Goal: Task Accomplishment & Management: Manage account settings

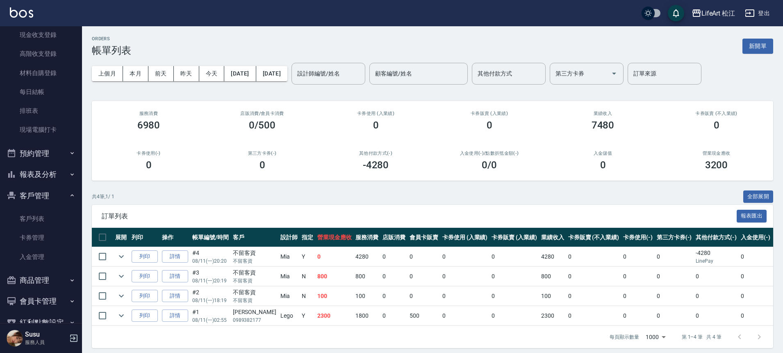
scroll to position [86, 0]
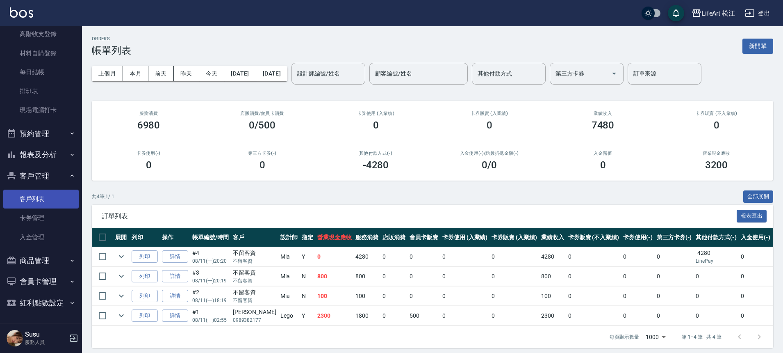
click at [32, 192] on link "客戶列表" at bounding box center [40, 198] width 75 height 19
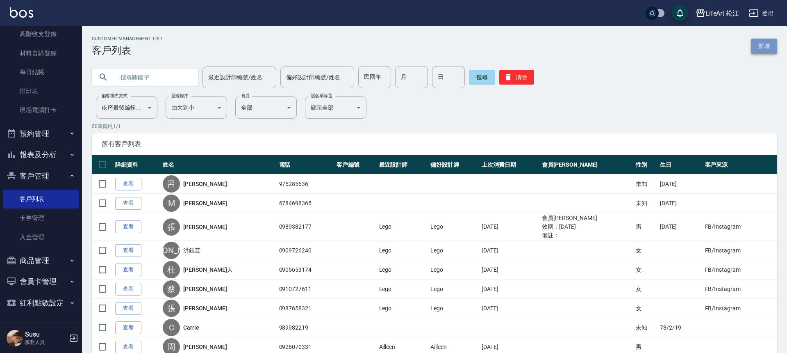
click at [755, 45] on link "新增" at bounding box center [764, 46] width 26 height 15
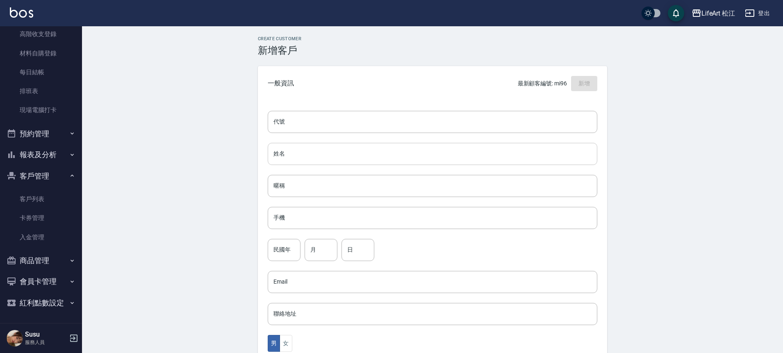
click at [304, 158] on input "姓名" at bounding box center [433, 154] width 330 height 22
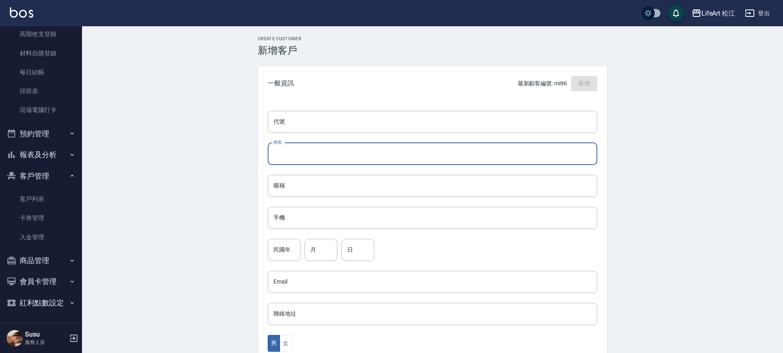
type input "q"
type input "[PERSON_NAME]ˋ[PERSON_NAME]"
click at [301, 217] on input "手機" at bounding box center [433, 218] width 330 height 22
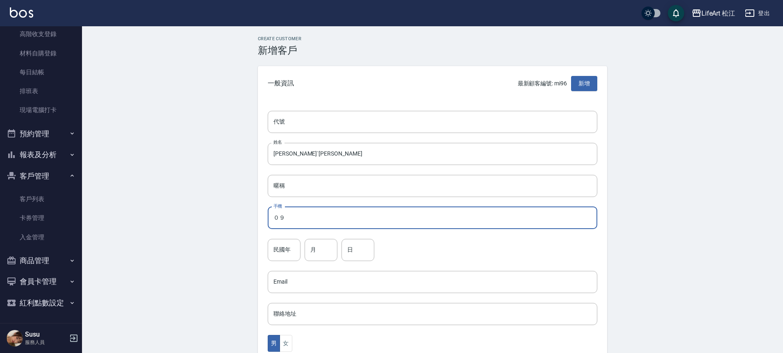
type input "０"
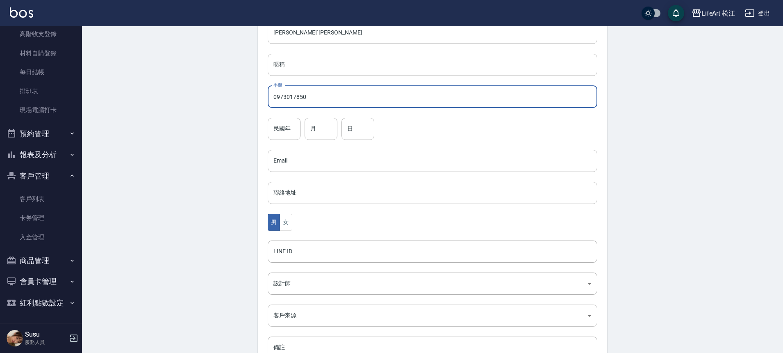
scroll to position [181, 0]
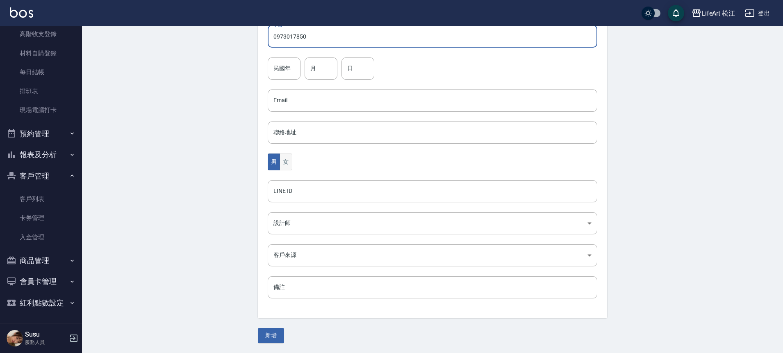
type input "0973017850"
click at [290, 161] on button "女" at bounding box center [286, 161] width 12 height 17
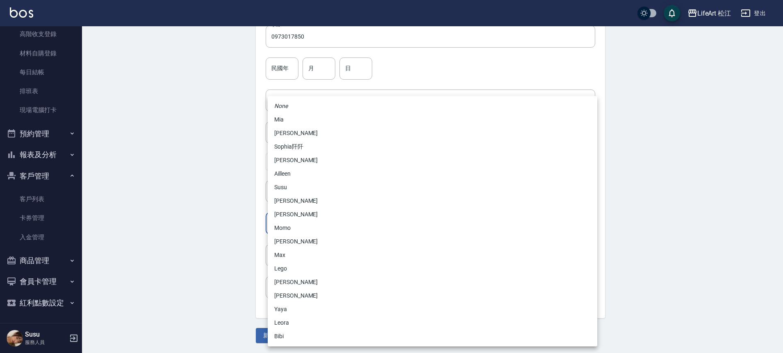
click at [306, 215] on body "LifeArt 松江 登出 櫃檯作業 打帳單 帳單列表 現金收支登錄 高階收支登錄 材料自購登錄 每日結帳 排班表 現場電腦打卡 預約管理 預約管理 單日預約…" at bounding box center [391, 86] width 783 height 534
click at [304, 228] on li "Momo" at bounding box center [433, 228] width 330 height 14
type input "e84b7556-3071-4136-b765-65514d721750"
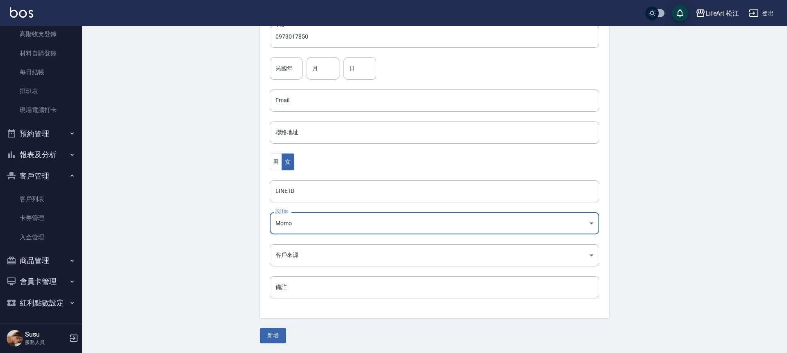
click at [299, 247] on body "LifeArt 松江 登出 櫃檯作業 打帳單 帳單列表 現金收支登錄 高階收支登錄 材料自購登錄 每日結帳 排班表 現場電腦打卡 預約管理 預約管理 單日預約…" at bounding box center [393, 86] width 787 height 534
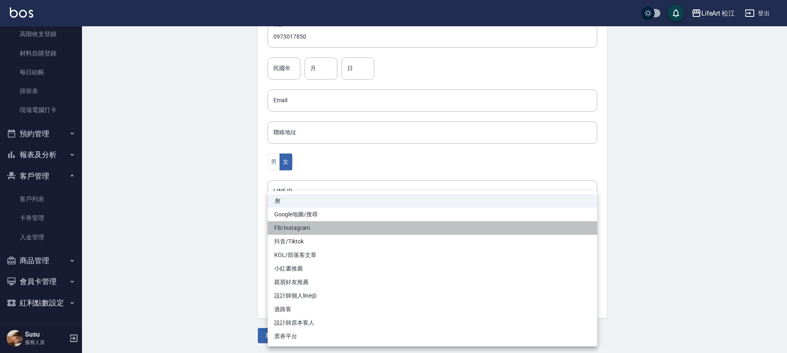
click at [301, 223] on li "FB/Instagram" at bounding box center [433, 228] width 330 height 14
type input "FB/Instagram"
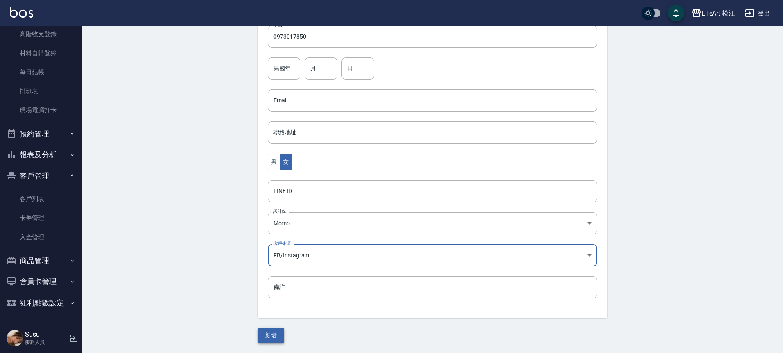
click at [272, 334] on button "新增" at bounding box center [271, 335] width 26 height 15
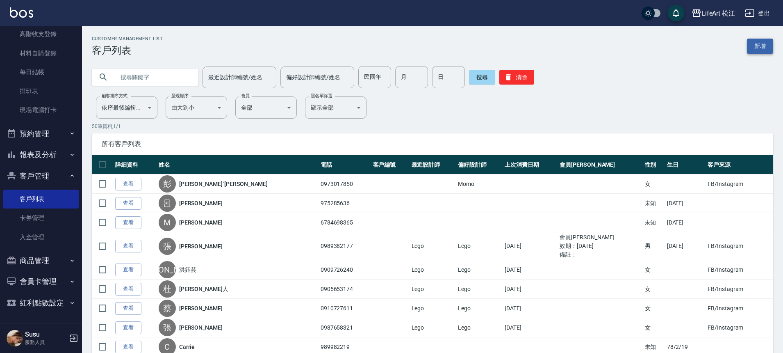
click at [768, 48] on link "新增" at bounding box center [760, 46] width 26 height 15
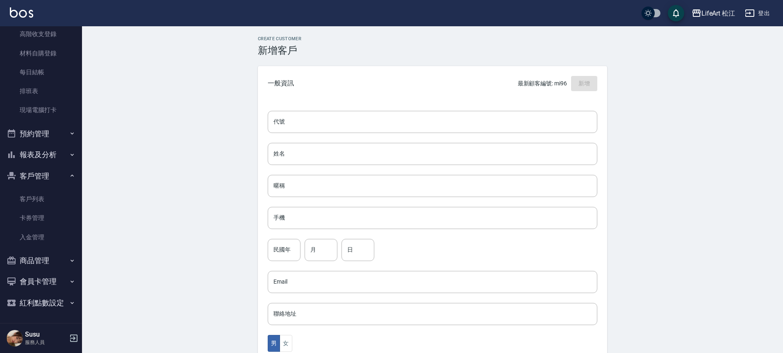
click at [335, 165] on div "代號 代號 姓名 姓名 暱稱 暱稱 手機 手機 民國年 民國年 月 月 日 日 Email Email 聯絡地址 聯絡地址 男 女 LINE ID LINE …" at bounding box center [432, 300] width 349 height 399
click at [335, 163] on input "姓名" at bounding box center [433, 154] width 330 height 22
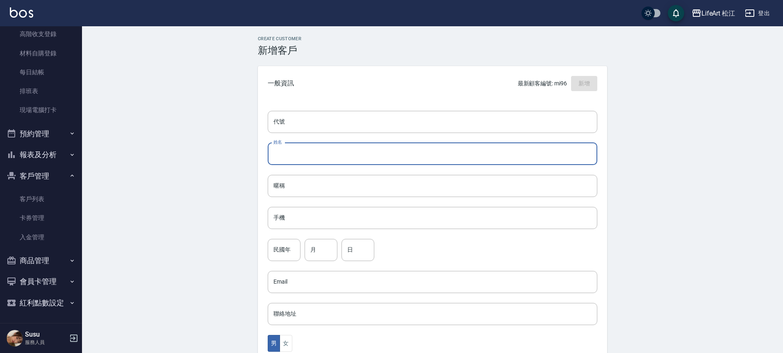
type input "x"
type input "[PERSON_NAME]"
click at [322, 222] on input "手機" at bounding box center [433, 218] width 330 height 22
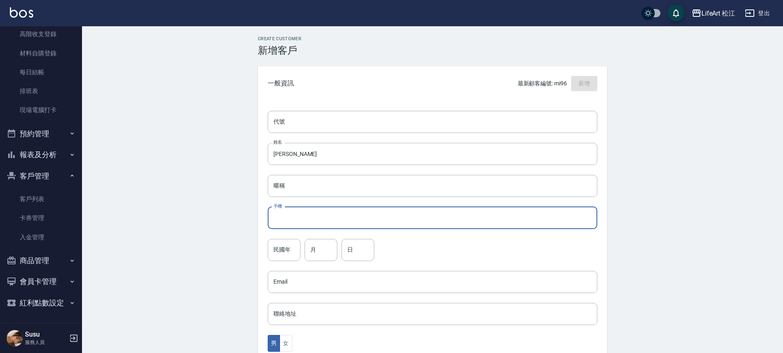
click at [322, 223] on input "手機" at bounding box center [433, 218] width 330 height 22
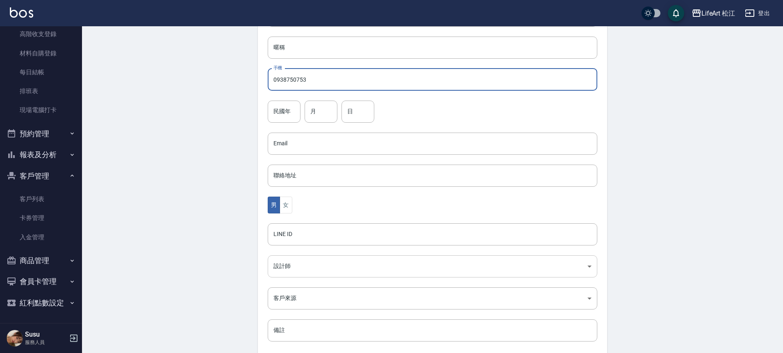
scroll to position [181, 0]
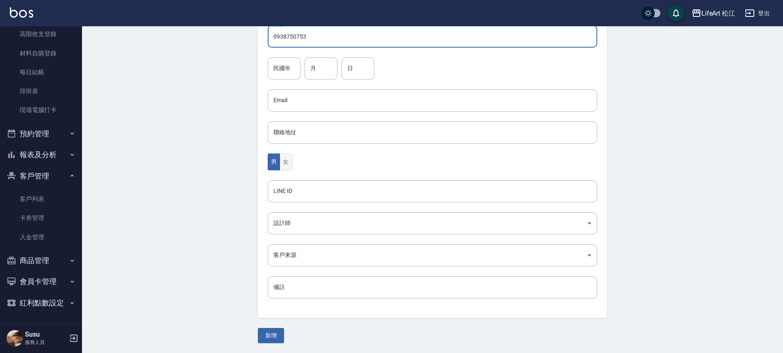
type input "0938750753"
click at [288, 167] on button "女" at bounding box center [286, 161] width 12 height 17
click at [296, 232] on body "LifeArt 松江 登出 櫃檯作業 打帳單 帳單列表 現金收支登錄 高階收支登錄 材料自購登錄 每日結帳 排班表 現場電腦打卡 預約管理 預約管理 單日預約…" at bounding box center [391, 86] width 783 height 534
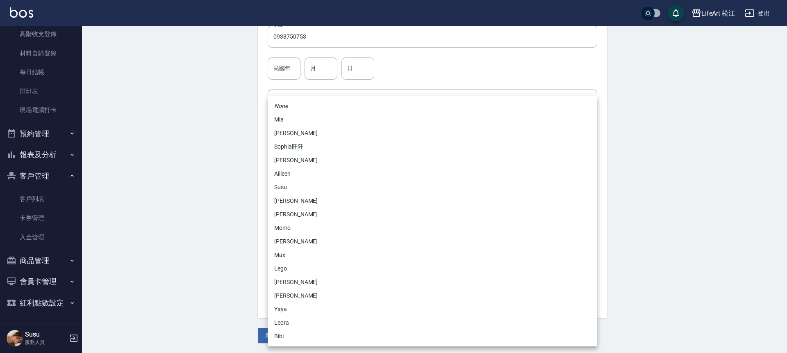
click at [297, 225] on li "Momo" at bounding box center [433, 228] width 330 height 14
type input "e84b7556-3071-4136-b765-65514d721750"
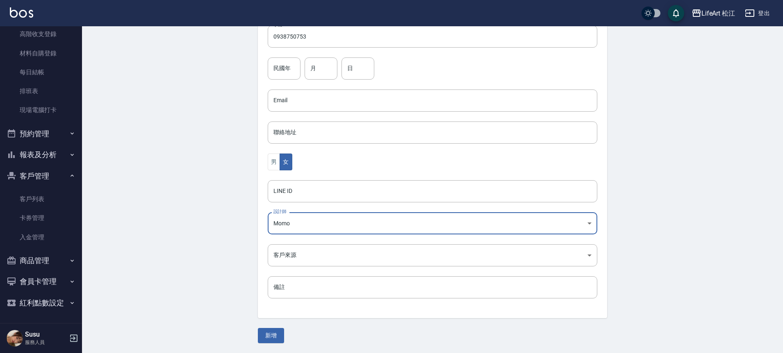
click at [293, 246] on body "LifeArt 松江 登出 櫃檯作業 打帳單 帳單列表 現金收支登錄 高階收支登錄 材料自購登錄 每日結帳 排班表 現場電腦打卡 預約管理 預約管理 單日預約…" at bounding box center [391, 86] width 783 height 534
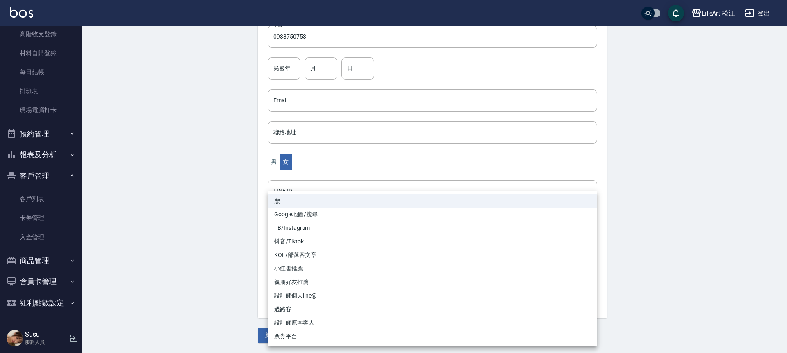
click at [292, 223] on li "FB/Instagram" at bounding box center [433, 228] width 330 height 14
type input "FB/Instagram"
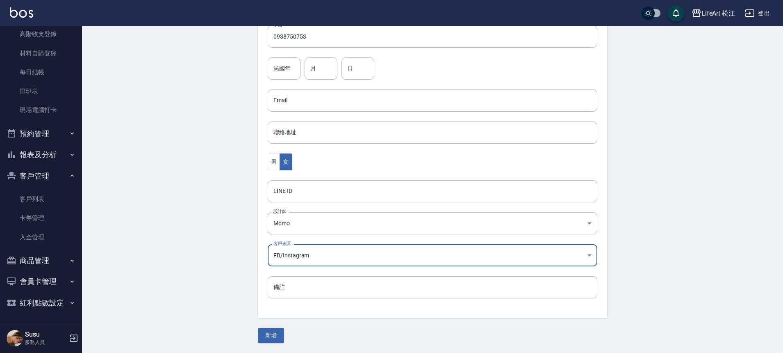
click at [271, 327] on div "Create Customer 新增客戶 一般資訊 最新顧客編號: mi96 新增 代號 代號 姓名 [PERSON_NAME] 姓名 暱稱 暱稱 手機 09…" at bounding box center [432, 99] width 369 height 488
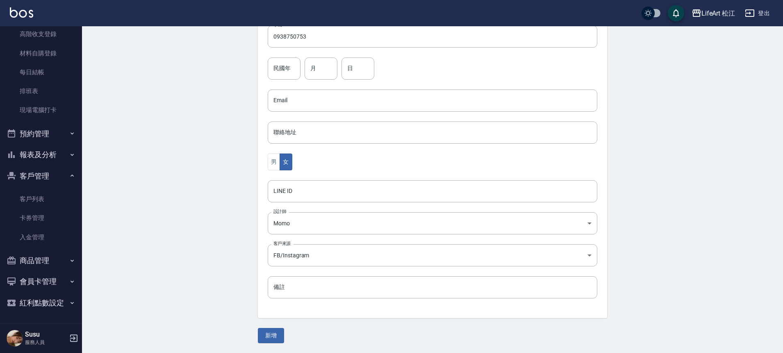
click at [269, 331] on button "新增" at bounding box center [271, 335] width 26 height 15
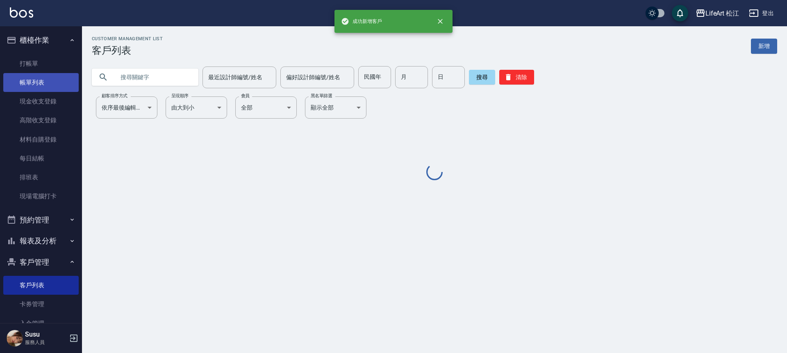
click at [26, 81] on link "帳單列表" at bounding box center [40, 82] width 75 height 19
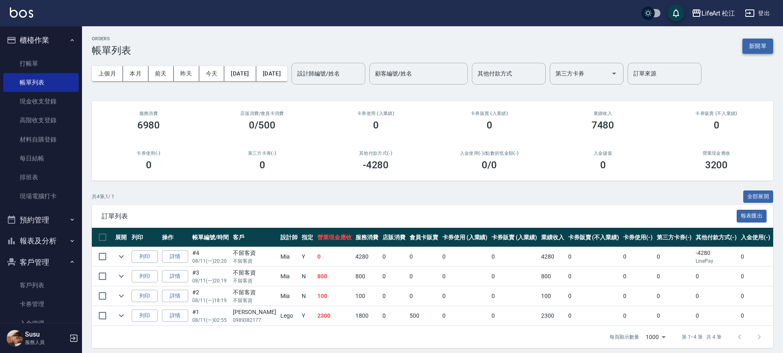
click at [758, 48] on button "新開單" at bounding box center [758, 46] width 31 height 15
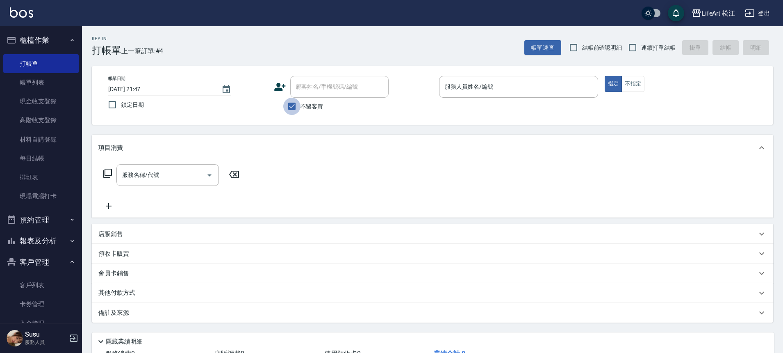
click at [283, 105] on input "不留客資" at bounding box center [291, 106] width 17 height 17
checkbox input "false"
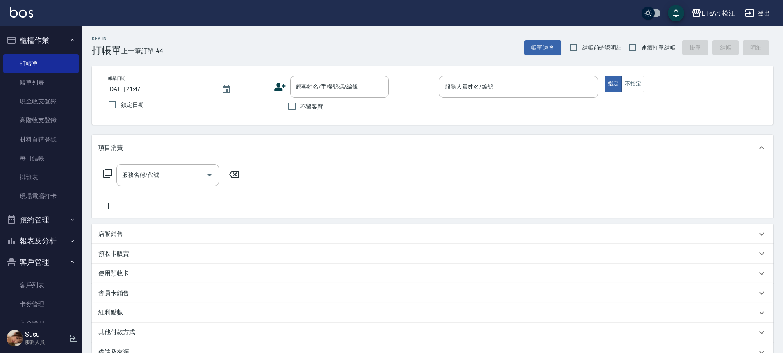
click at [311, 74] on div "帳單日期 [DATE] 21:47 鎖定日期 顧客姓名/手機號碼/編號 顧客姓名/手機號碼/編號 不留客資 服務人員姓名/編號 服務人員姓名/編號 指定 不指定" at bounding box center [433, 95] width 682 height 59
click at [309, 82] on div "顧客姓名/手機號碼/編號 顧客姓名/手機號碼/編號" at bounding box center [339, 87] width 98 height 22
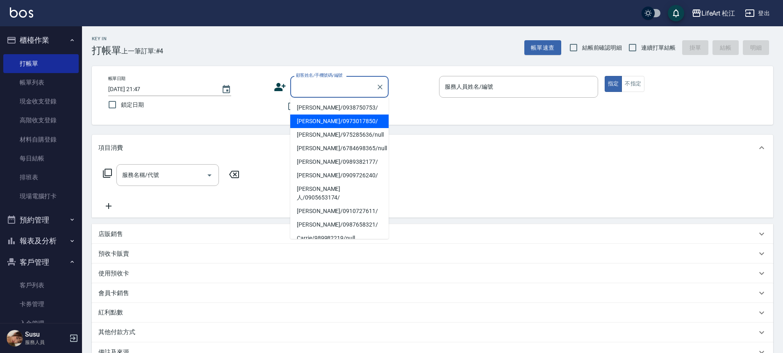
click at [317, 120] on li "[PERSON_NAME]/0973017850/" at bounding box center [339, 121] width 98 height 14
type input "[PERSON_NAME]/0973017850/"
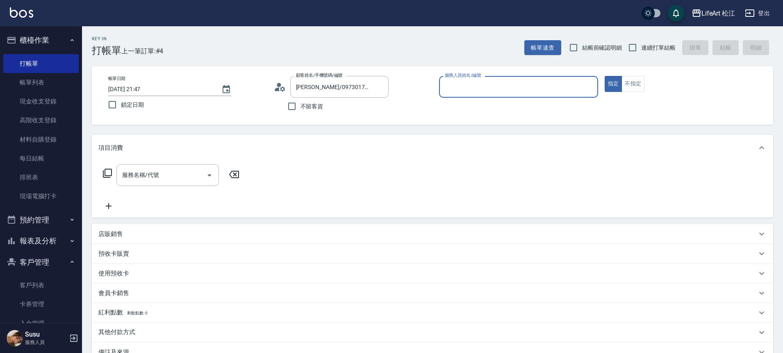
type input "Momo(無代號)"
click at [166, 183] on div "服務名稱/代號" at bounding box center [167, 175] width 103 height 22
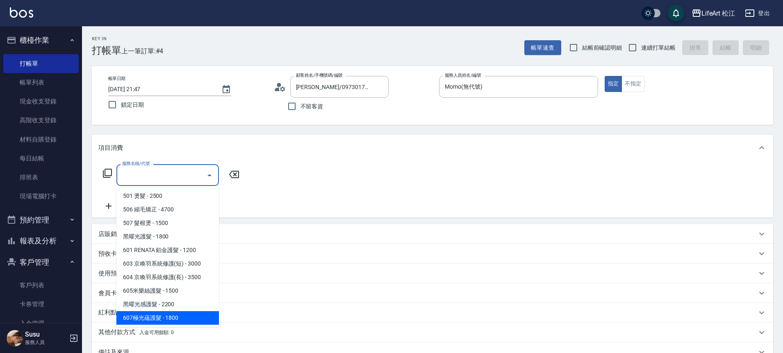
scroll to position [109, 0]
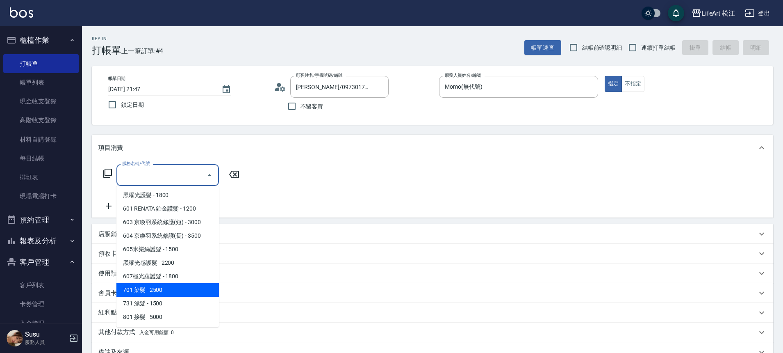
click at [164, 293] on span "701 染髮 - 2500" at bounding box center [167, 290] width 103 height 14
type input "701 染髮(701)"
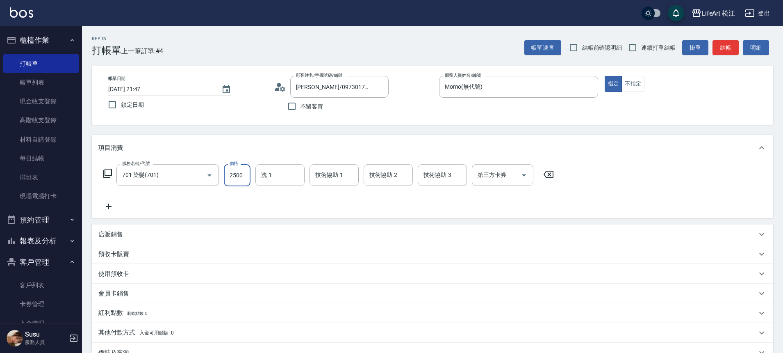
click at [239, 182] on input "2500" at bounding box center [237, 175] width 27 height 22
type input "5140"
click at [112, 207] on icon at bounding box center [108, 206] width 21 height 10
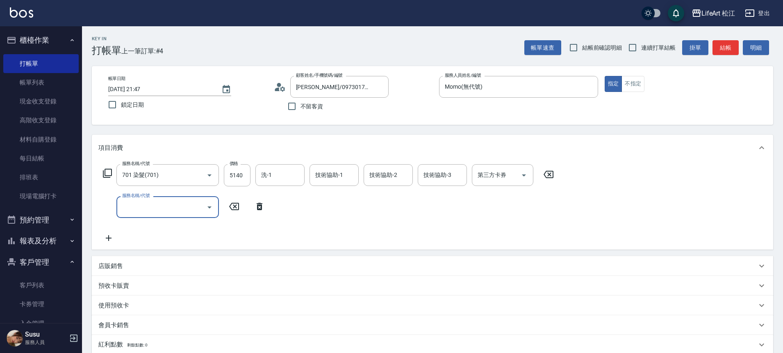
click at [154, 206] on input "服務名稱/代號" at bounding box center [161, 207] width 83 height 14
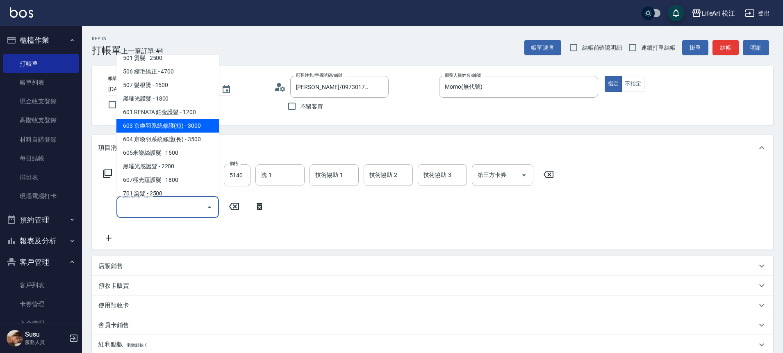
scroll to position [73, 0]
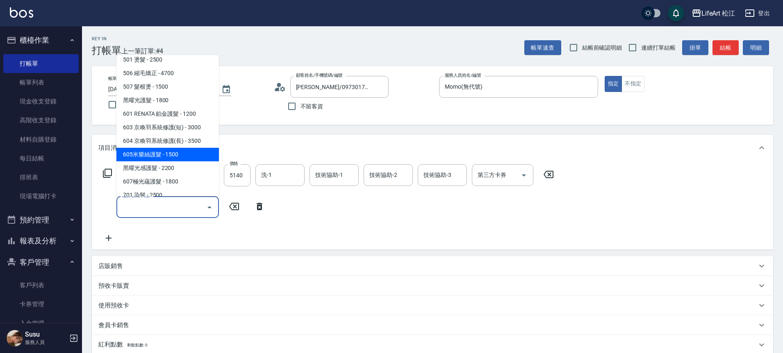
click at [153, 157] on span "605米樂絲護髮 - 1500" at bounding box center [167, 155] width 103 height 14
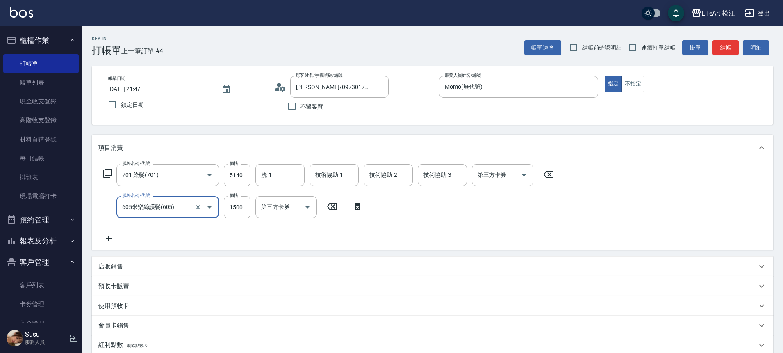
type input "605米樂絲護髮(605)"
click at [277, 204] on input "洗-1" at bounding box center [280, 207] width 42 height 14
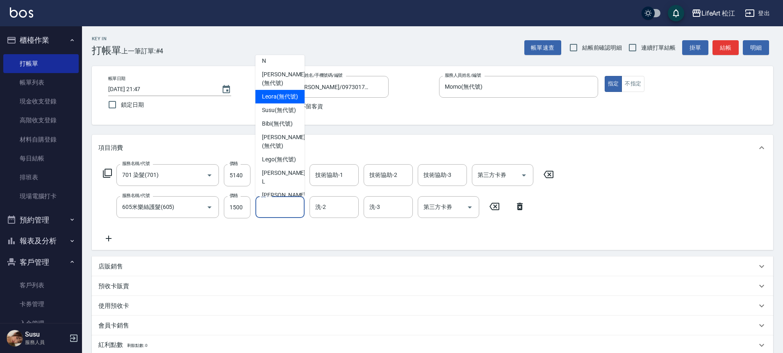
scroll to position [0, 0]
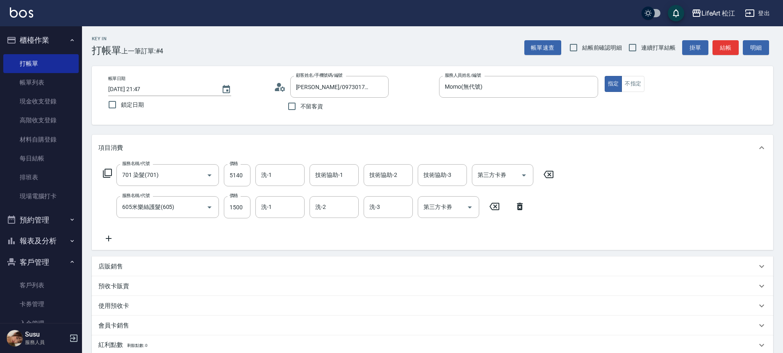
click at [309, 101] on label "不留客資" at bounding box center [303, 106] width 40 height 17
click at [301, 101] on input "不留客資" at bounding box center [291, 106] width 17 height 17
checkbox input "true"
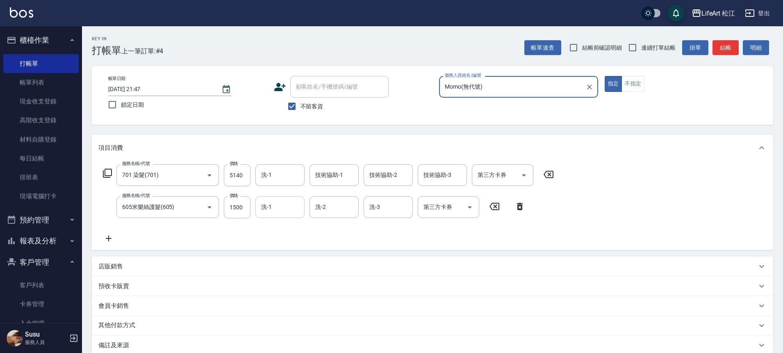
click at [275, 217] on div "洗-1" at bounding box center [280, 207] width 49 height 22
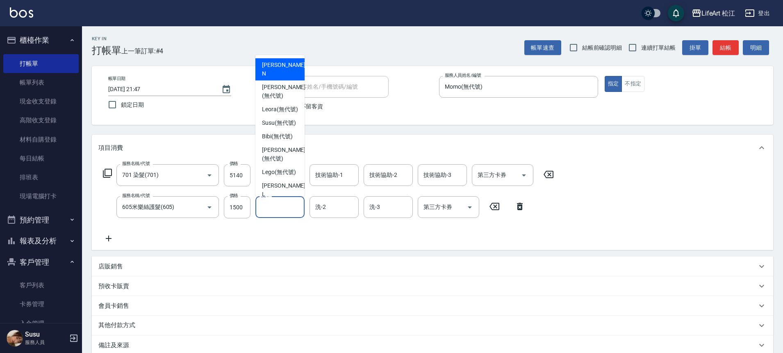
click at [274, 212] on input "洗-1" at bounding box center [280, 207] width 42 height 14
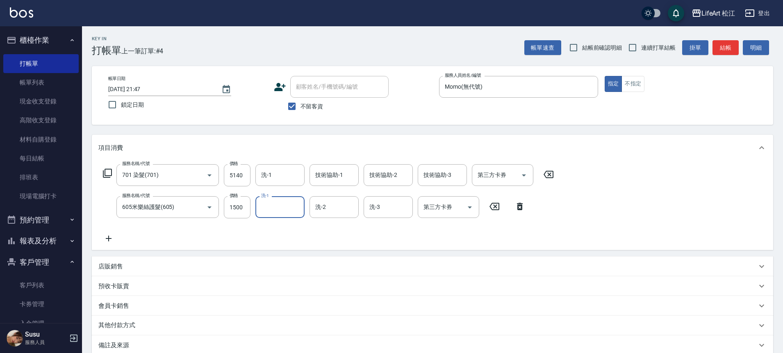
click at [265, 205] on input "洗-1" at bounding box center [280, 207] width 42 height 14
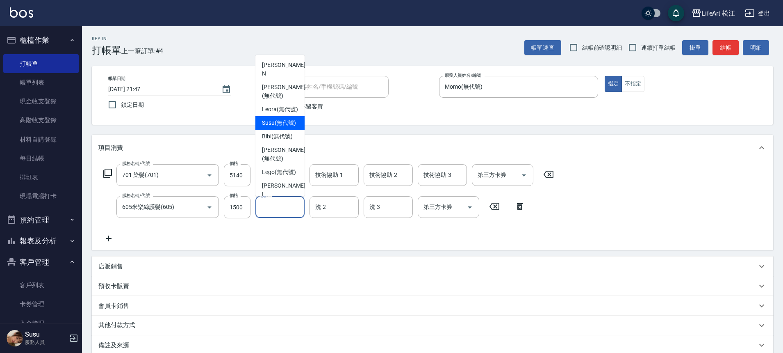
click at [298, 126] on div "Susu (無代號)" at bounding box center [280, 123] width 49 height 14
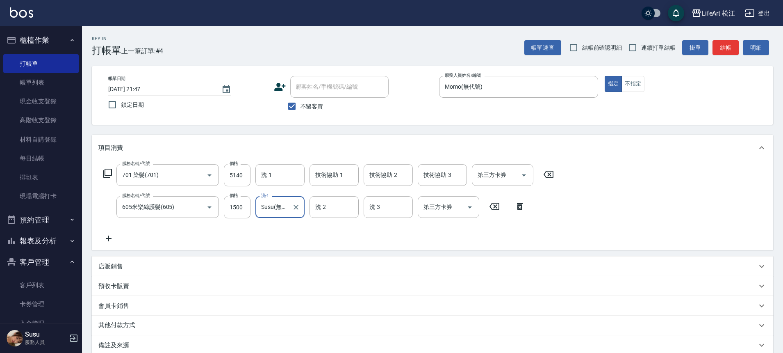
click at [277, 212] on input "Susu(無代號)" at bounding box center [274, 207] width 30 height 14
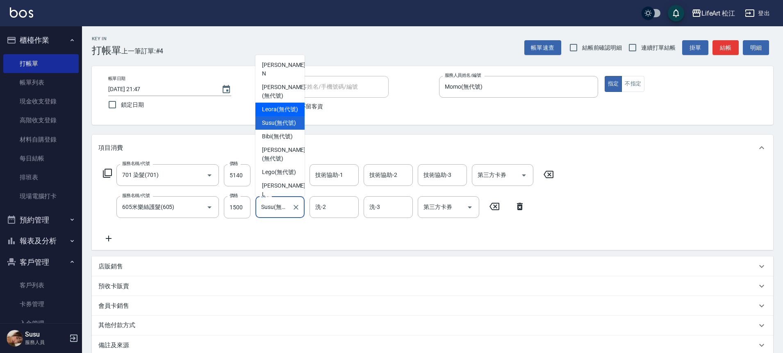
click at [268, 105] on span "Leora (無代號)" at bounding box center [280, 109] width 36 height 9
type input "Leora(無代號)"
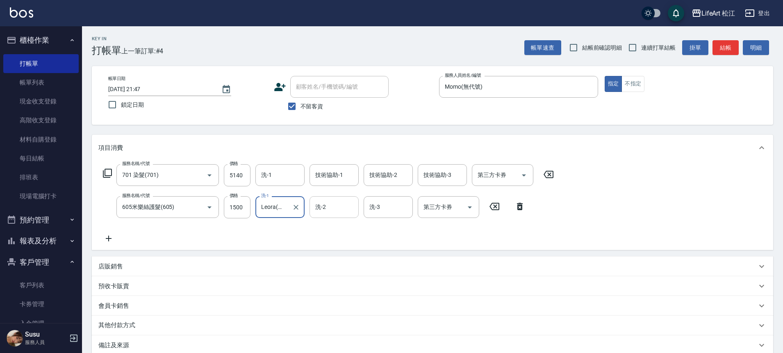
click at [329, 208] on input "洗-2" at bounding box center [334, 207] width 42 height 14
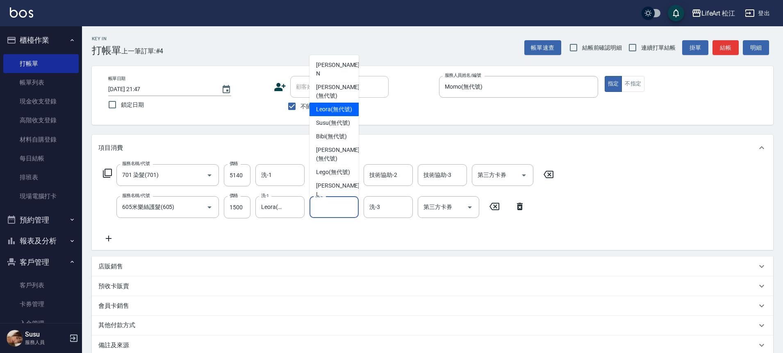
click at [328, 105] on span "Leora (無代號)" at bounding box center [334, 109] width 36 height 9
type input "Leora(無代號)"
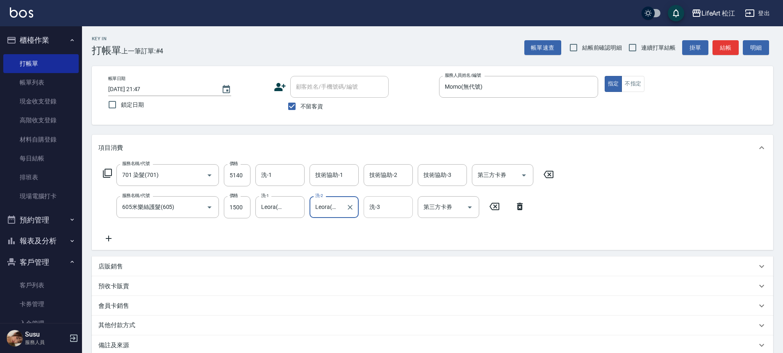
click at [384, 212] on input "洗-3" at bounding box center [388, 207] width 42 height 14
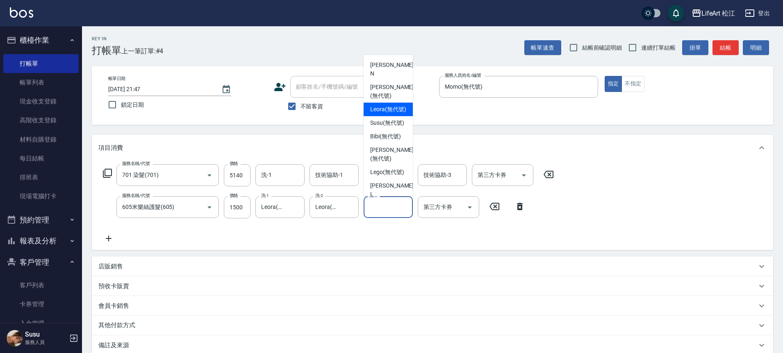
click at [374, 108] on span "Leora (無代號)" at bounding box center [388, 109] width 36 height 9
type input "Leora(無代號)"
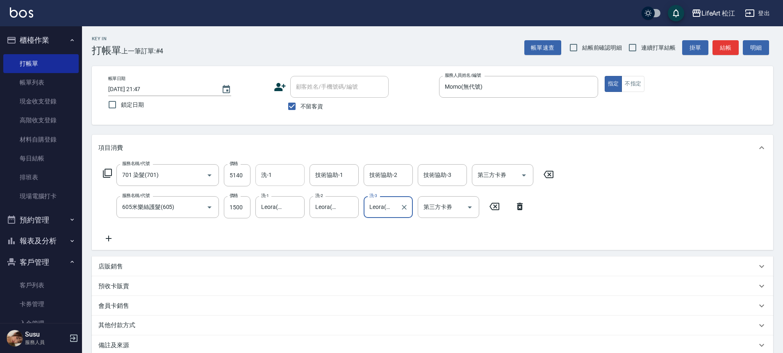
click at [276, 176] on input "洗-1" at bounding box center [280, 175] width 42 height 14
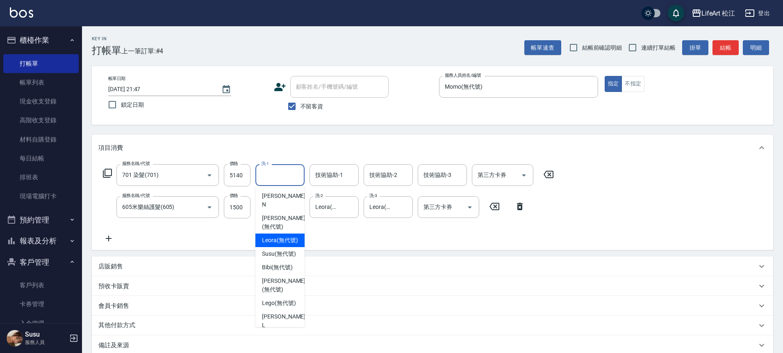
click at [278, 237] on span "Leora (無代號)" at bounding box center [280, 240] width 36 height 9
type input "Leora(無代號)"
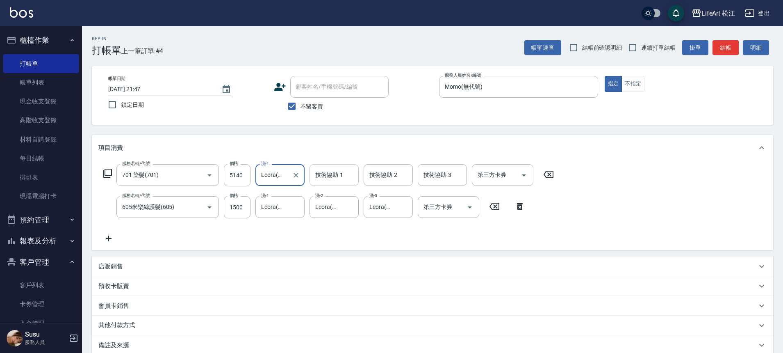
click at [333, 168] on input "技術協助-1" at bounding box center [334, 175] width 42 height 14
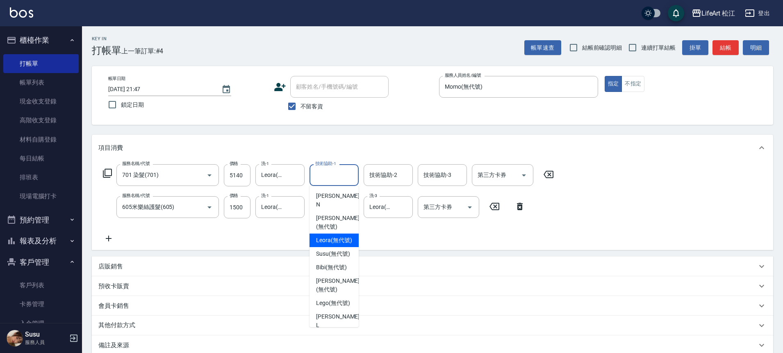
click at [332, 236] on span "Leora (無代號)" at bounding box center [334, 240] width 36 height 9
type input "Leora(無代號)"
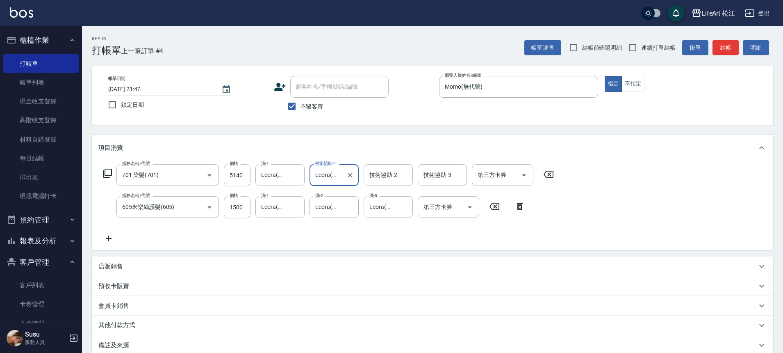
click at [393, 176] on div "技術協助-2 技術協助-2" at bounding box center [388, 175] width 49 height 22
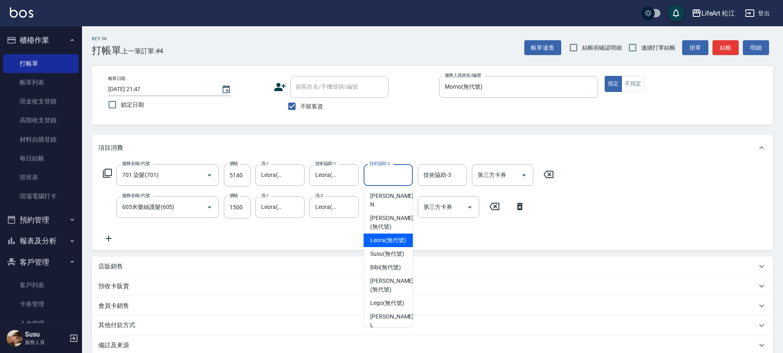
click at [398, 236] on span "Leora (無代號)" at bounding box center [388, 240] width 36 height 9
type input "Leora(無代號)"
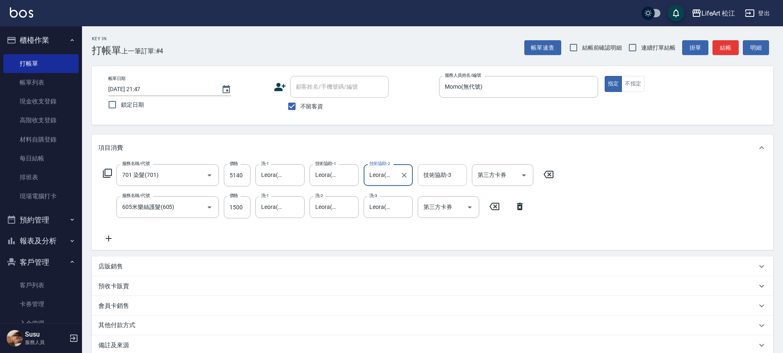
click at [422, 171] on input "技術協助-3" at bounding box center [443, 175] width 42 height 14
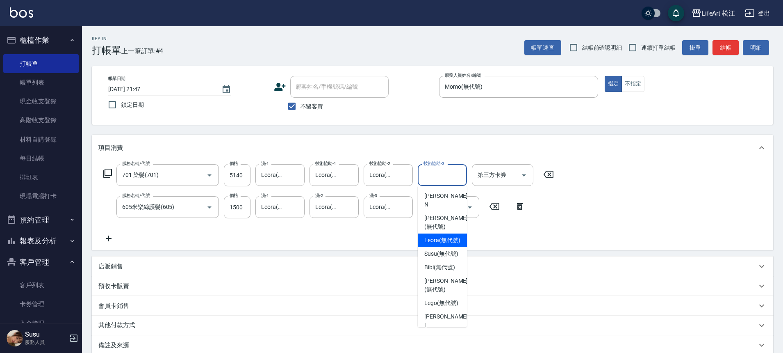
click at [436, 236] on span "Leora (無代號)" at bounding box center [442, 240] width 36 height 9
type input "Leora(無代號)"
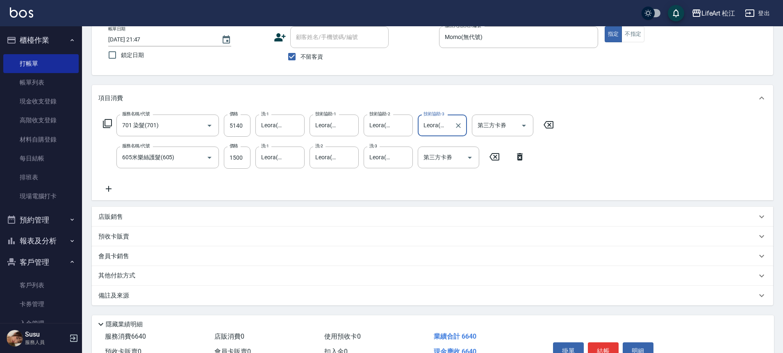
scroll to position [95, 0]
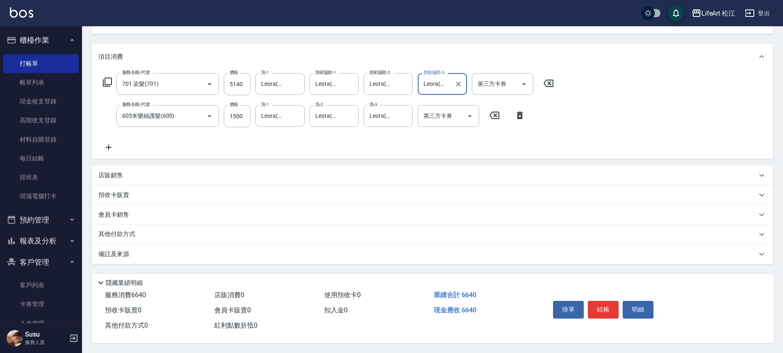
click at [141, 260] on div "Key In 打帳單 上一筆訂單:#4 帳單速查 結帳前確認明細 連續打單結帳 掛單 結帳 明細 帳單日期 [DATE] 21:47 鎖定日期 顧客姓名/手機…" at bounding box center [432, 144] width 701 height 418
click at [237, 253] on div "備註及來源" at bounding box center [427, 254] width 659 height 9
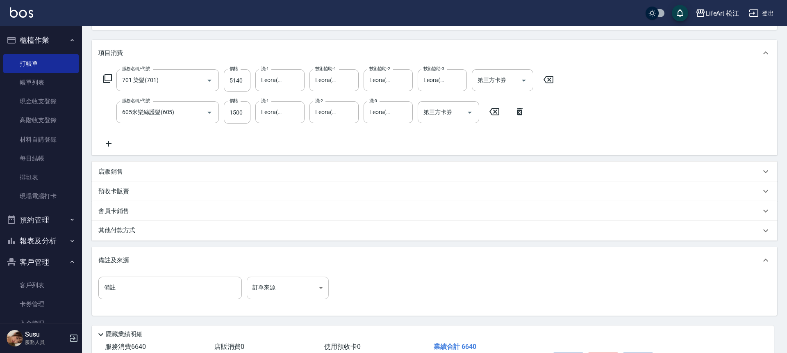
click at [270, 285] on body "LifeArt 松江 登出 櫃檯作業 打帳單 帳單列表 現金收支登錄 高階收支登錄 材料自購登錄 每日結帳 排班表 現場電腦打卡 預約管理 預約管理 單日預約…" at bounding box center [393, 154] width 787 height 499
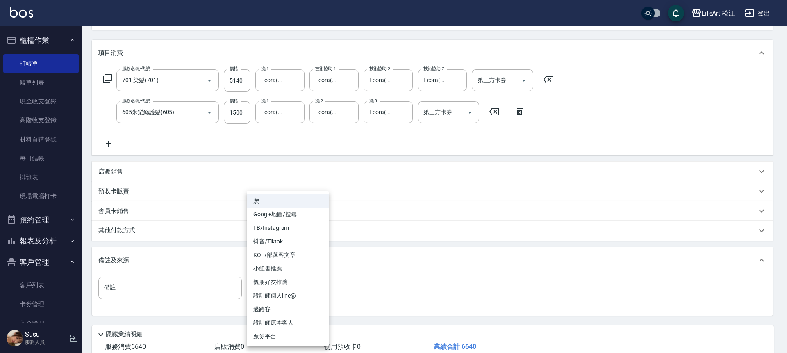
click at [271, 229] on li "FB/Instagram" at bounding box center [288, 228] width 82 height 14
type input "FB/Instagram"
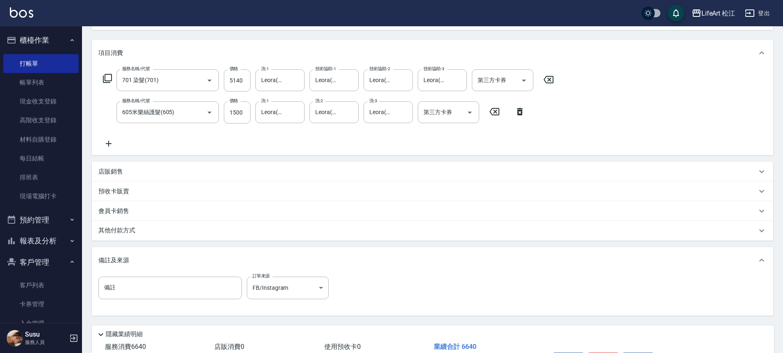
click at [162, 228] on div "其他付款方式" at bounding box center [427, 230] width 659 height 9
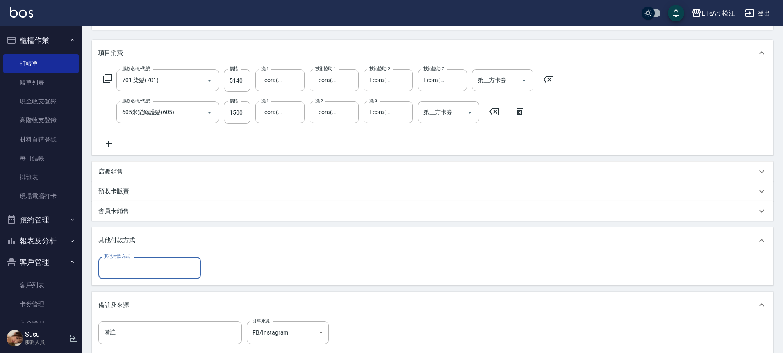
scroll to position [0, 0]
click at [127, 267] on input "其他付款方式" at bounding box center [149, 267] width 95 height 14
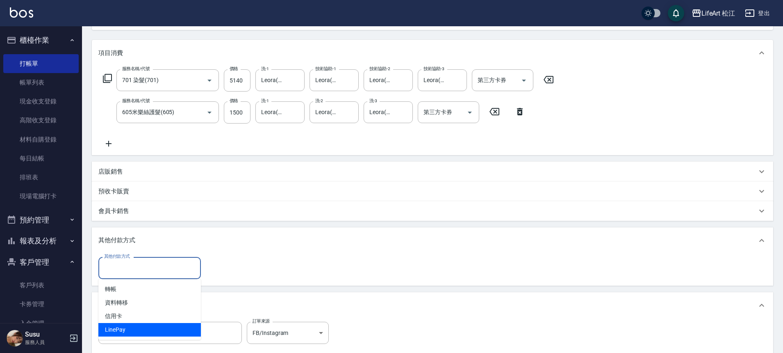
click at [128, 330] on span "LinePay" at bounding box center [149, 330] width 103 height 14
type input "LinePay"
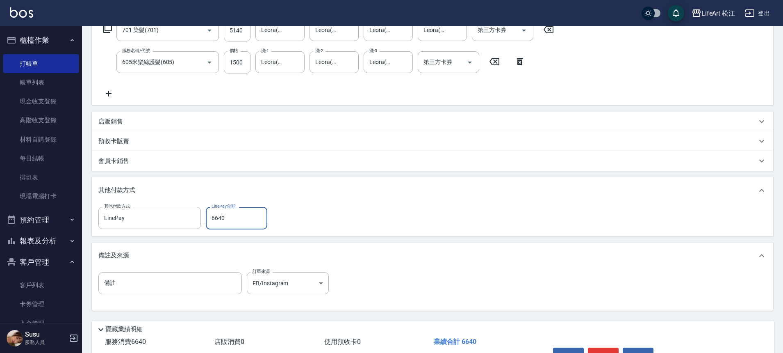
scroll to position [195, 0]
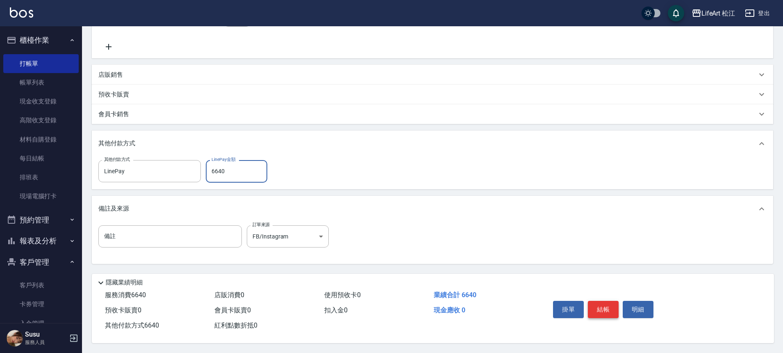
type input "6640"
click at [598, 308] on button "結帳" at bounding box center [603, 309] width 31 height 17
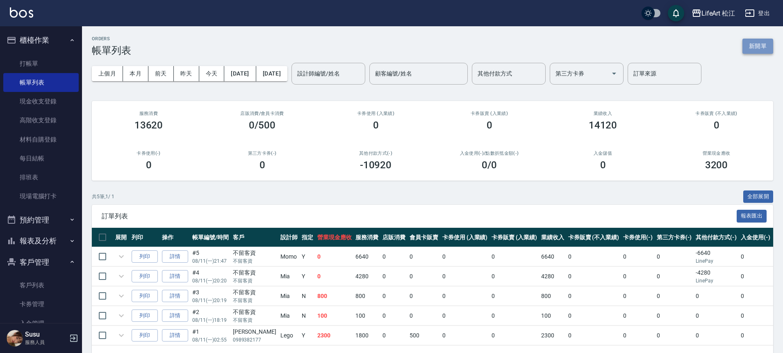
click at [760, 43] on button "新開單" at bounding box center [758, 46] width 31 height 15
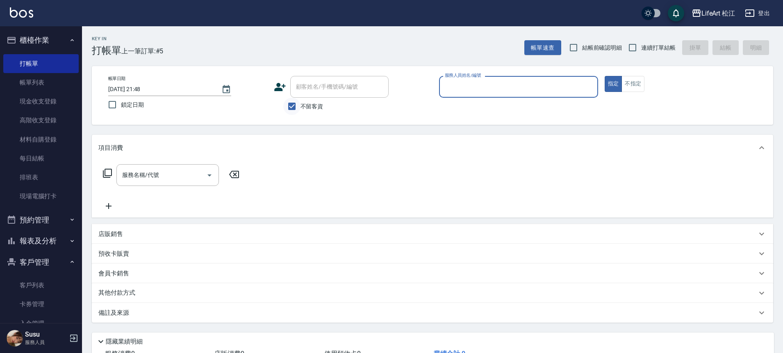
click at [290, 100] on input "不留客資" at bounding box center [291, 106] width 17 height 17
checkbox input "false"
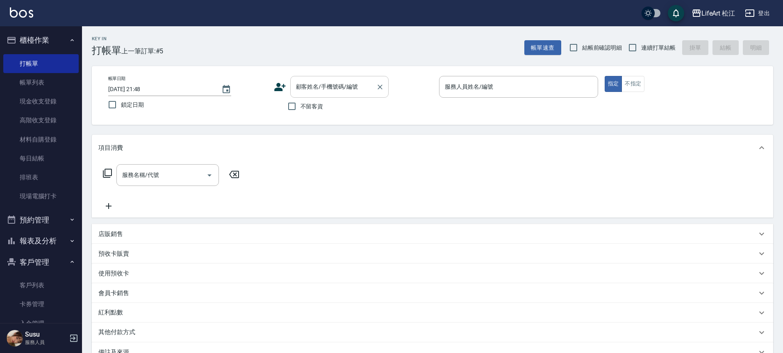
click at [325, 94] on div "顧客姓名/手機號碼/編號" at bounding box center [339, 87] width 98 height 22
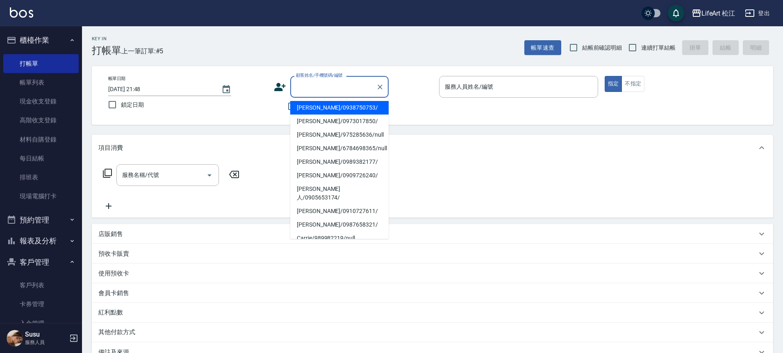
type input "c"
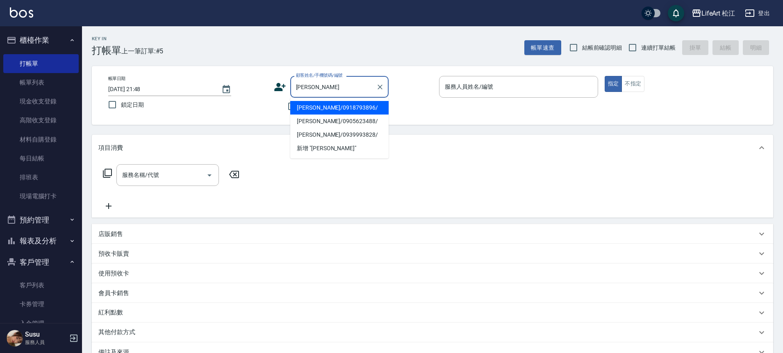
click at [342, 98] on ul "[PERSON_NAME]/0918793896/ [PERSON_NAME]/0905623488/ [PERSON_NAME]/0939993828/ 新…" at bounding box center [339, 128] width 98 height 61
click at [342, 105] on li "[PERSON_NAME]/0918793896/" at bounding box center [339, 108] width 98 height 14
type input "[PERSON_NAME]/0918793896/"
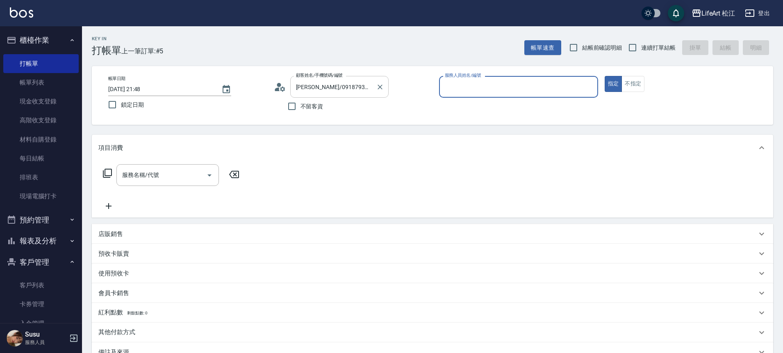
type input "Momo(無代號)"
click at [121, 179] on input "服務名稱/代號" at bounding box center [161, 175] width 83 height 14
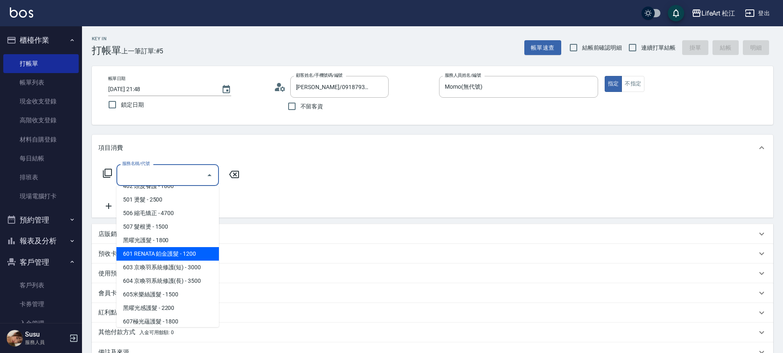
scroll to position [109, 0]
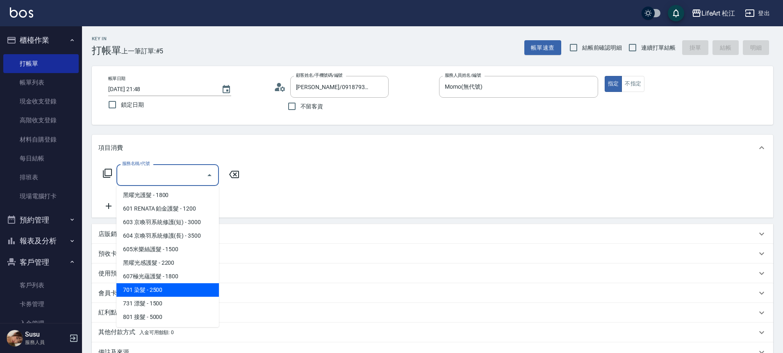
click at [165, 292] on span "701 染髮 - 2500" at bounding box center [167, 290] width 103 height 14
type input "701 染髮(701)"
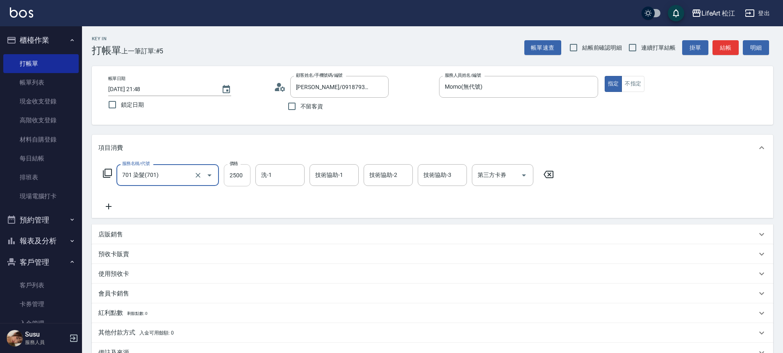
click at [238, 178] on input "2500" at bounding box center [237, 175] width 27 height 22
type input "2850"
click at [267, 172] on div "洗-1 洗-1" at bounding box center [280, 175] width 49 height 22
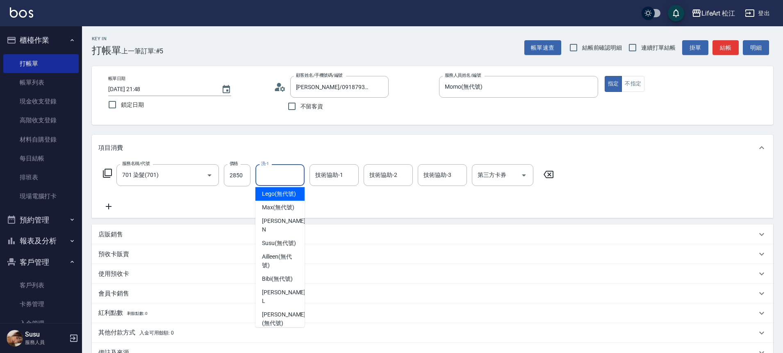
scroll to position [110, 0]
click at [274, 211] on span "Susu (無代號)" at bounding box center [279, 206] width 34 height 9
type input "Susu(無代號)"
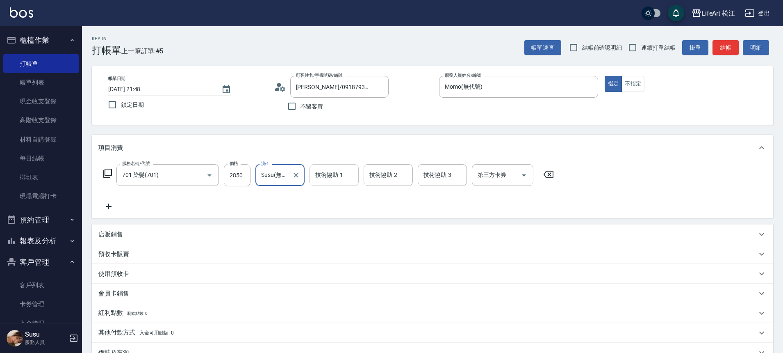
click at [329, 181] on input "技術協助-1" at bounding box center [334, 175] width 42 height 14
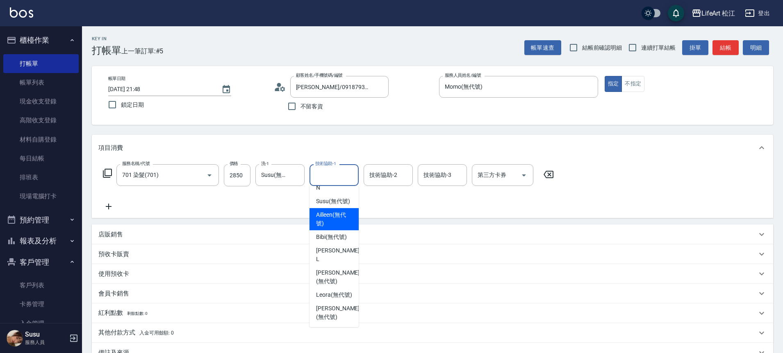
scroll to position [113, 0]
click at [326, 208] on span "Susu (無代號)" at bounding box center [333, 203] width 34 height 9
type input "Susu(無代號)"
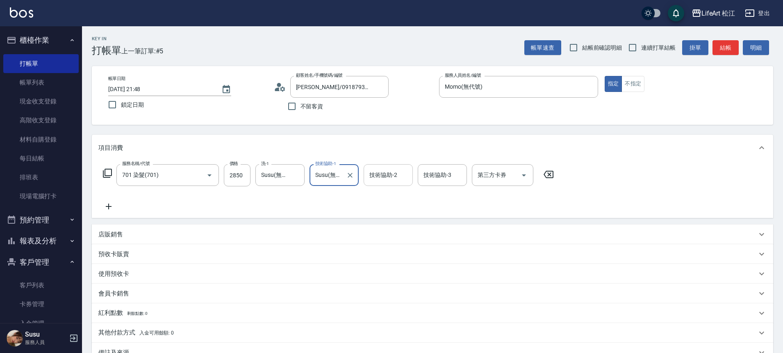
click at [374, 180] on input "技術協助-2" at bounding box center [388, 175] width 42 height 14
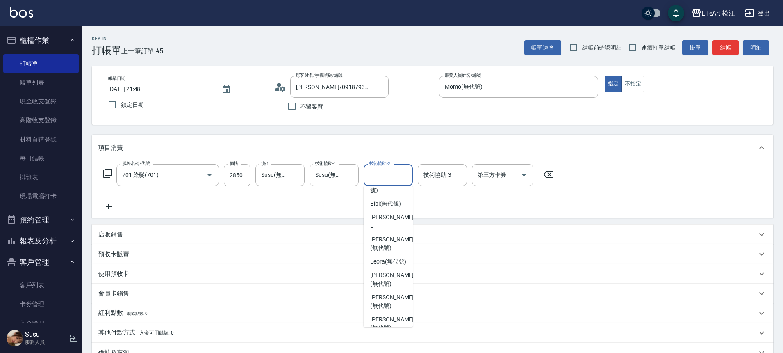
scroll to position [150, 0]
click at [381, 264] on span "Leora (無代號)" at bounding box center [388, 260] width 36 height 9
type input "Leora(無代號)"
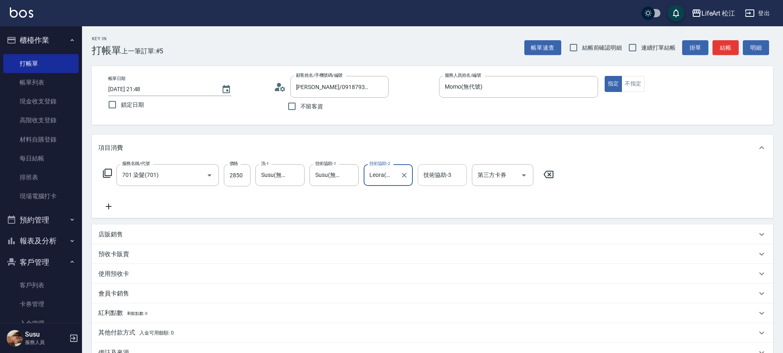
click at [433, 172] on div "技術協助-3 技術協助-3" at bounding box center [442, 175] width 49 height 22
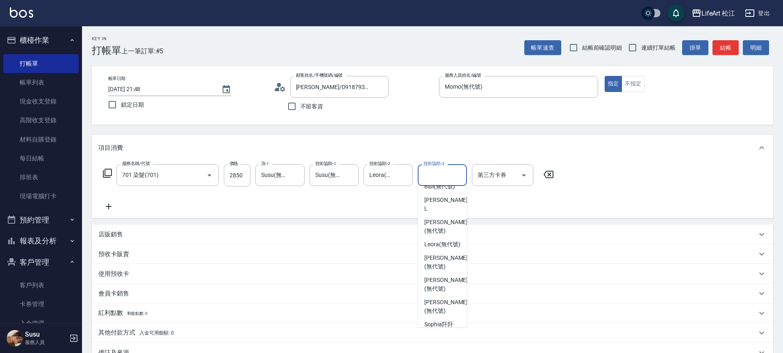
scroll to position [176, 0]
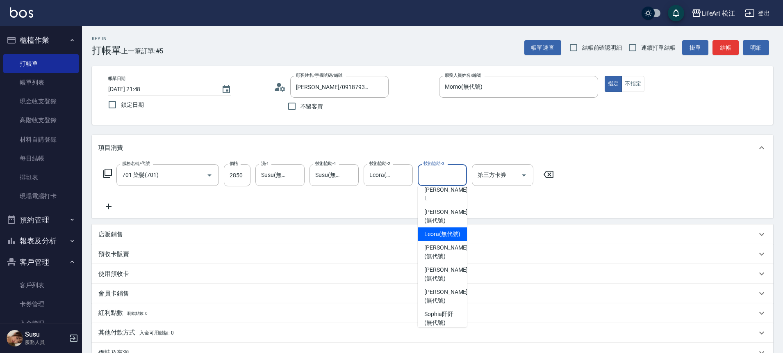
click at [437, 238] on span "Leora (無代號)" at bounding box center [442, 234] width 36 height 9
type input "Leora(無代號)"
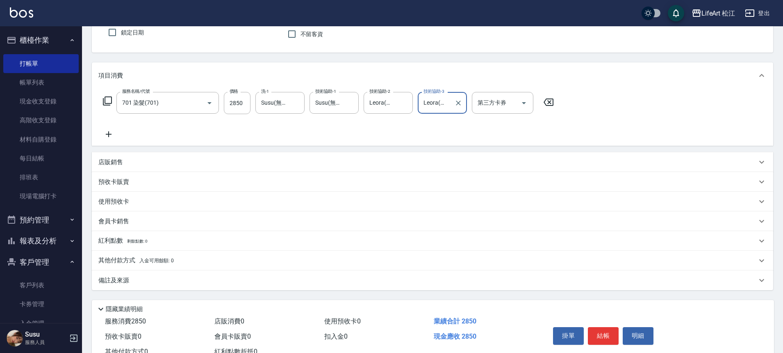
scroll to position [102, 0]
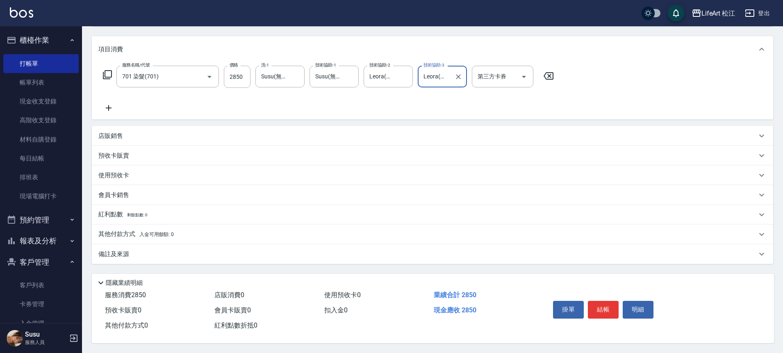
click at [207, 250] on div "備註及來源" at bounding box center [427, 254] width 659 height 9
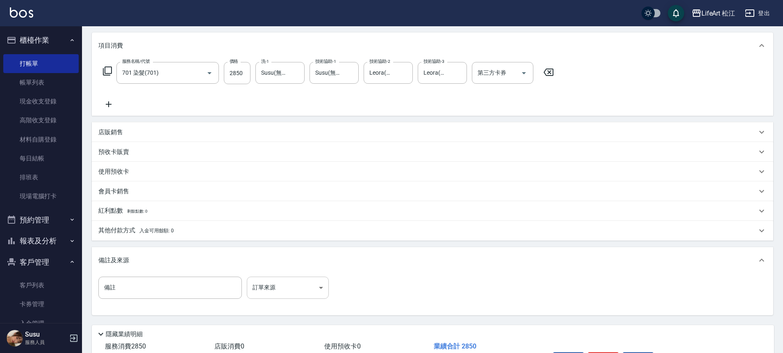
click at [273, 285] on body "LifeArt 松江 登出 櫃檯作業 打帳單 帳單列表 現金收支登錄 高階收支登錄 材料自購登錄 每日結帳 排班表 現場電腦打卡 預約管理 預約管理 單日預約…" at bounding box center [391, 151] width 783 height 506
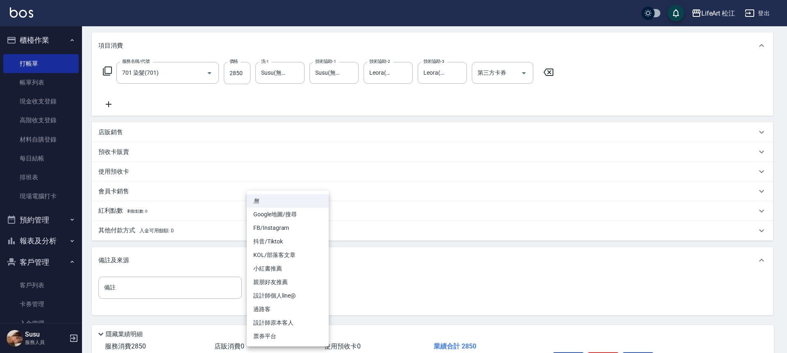
click at [283, 291] on li "設計師個人line@" at bounding box center [288, 296] width 82 height 14
type input "設計師個人line@"
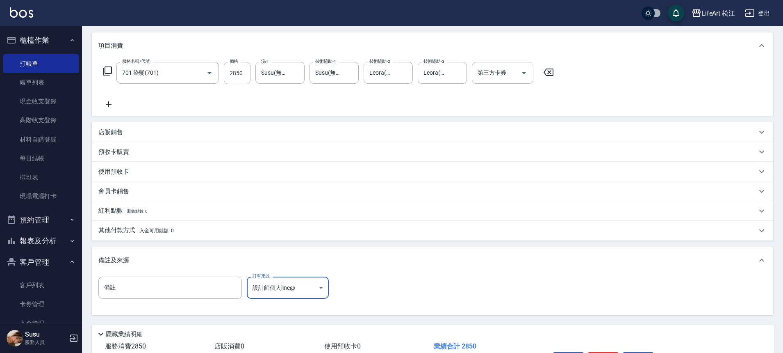
click at [192, 230] on div "其他付款方式 入金可用餘額: 0" at bounding box center [427, 230] width 659 height 9
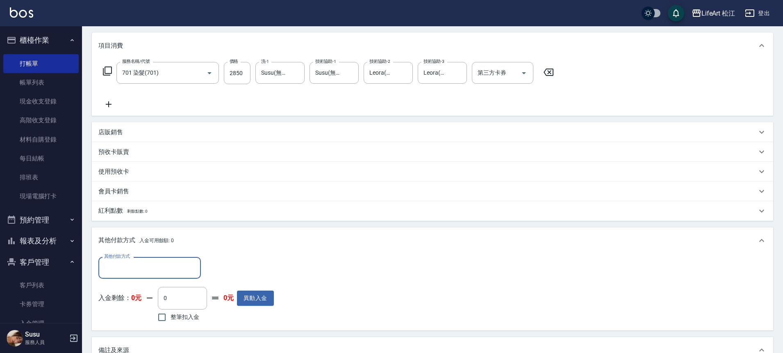
scroll to position [0, 0]
click at [140, 265] on input "其他付款方式" at bounding box center [149, 267] width 95 height 14
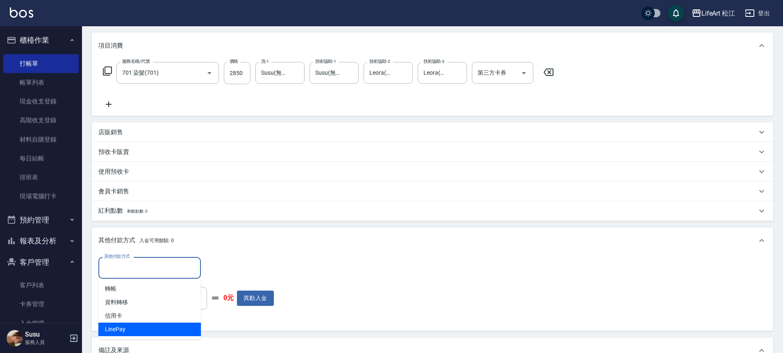
click at [140, 322] on span "LinePay" at bounding box center [149, 329] width 103 height 14
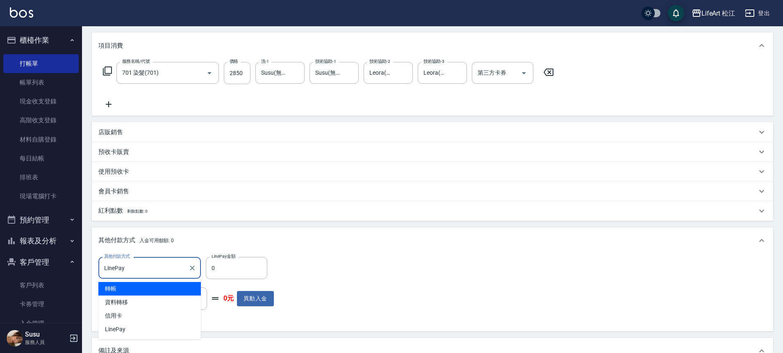
click at [131, 265] on input "LinePay" at bounding box center [143, 267] width 83 height 14
click at [134, 291] on span "轉帳" at bounding box center [149, 289] width 103 height 14
type input "轉帳"
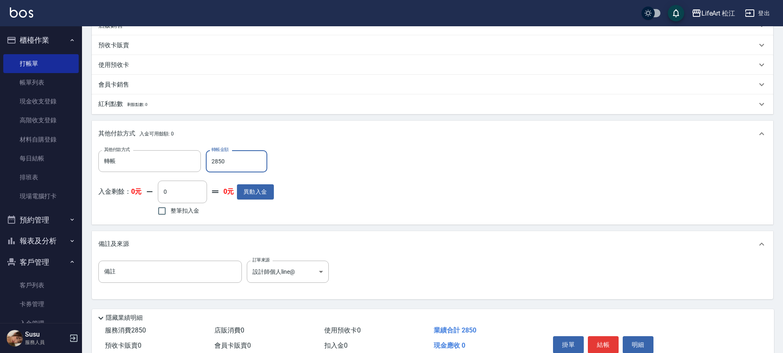
scroll to position [248, 0]
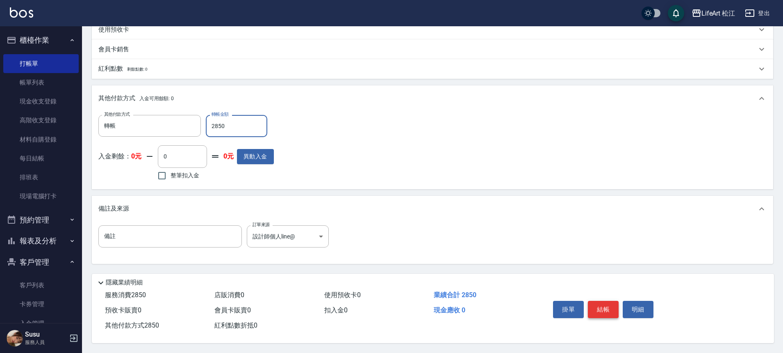
type input "2850"
click at [603, 301] on button "結帳" at bounding box center [603, 309] width 31 height 17
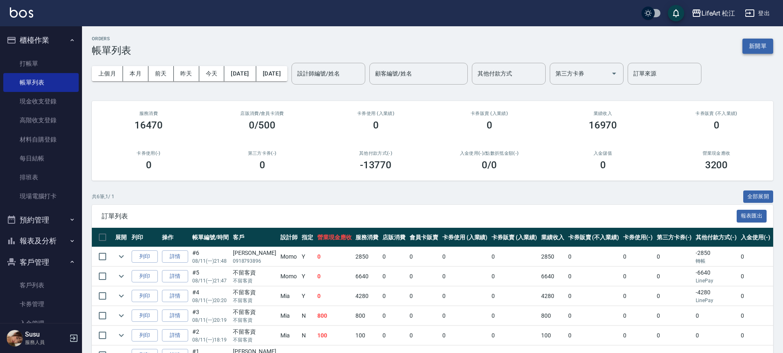
click at [759, 48] on button "新開單" at bounding box center [758, 46] width 31 height 15
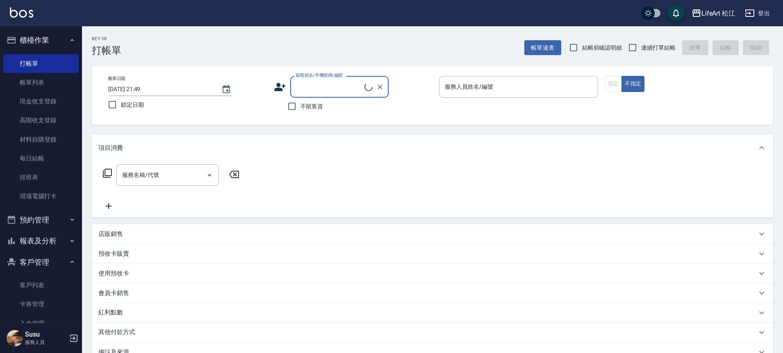
click at [336, 89] on input "顧客姓名/手機號碼/編號" at bounding box center [329, 87] width 71 height 14
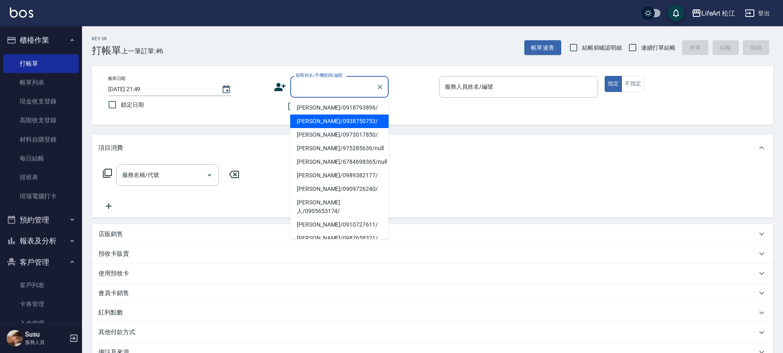
click at [309, 124] on li "[PERSON_NAME]/0938750753/" at bounding box center [339, 121] width 98 height 14
type input "[PERSON_NAME]/0938750753/"
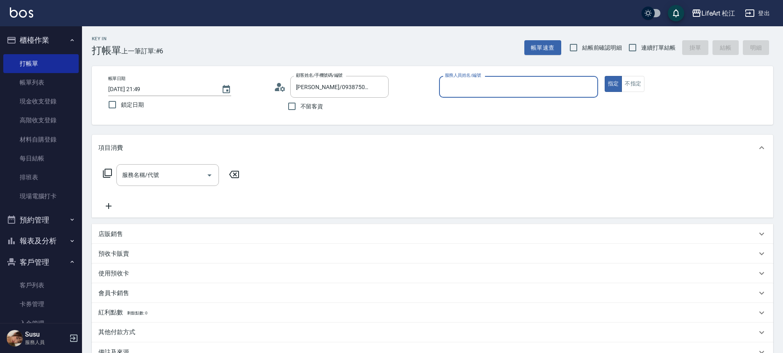
type input "Momo(無代號)"
click at [145, 176] on input "服務名稱/代號" at bounding box center [161, 175] width 83 height 14
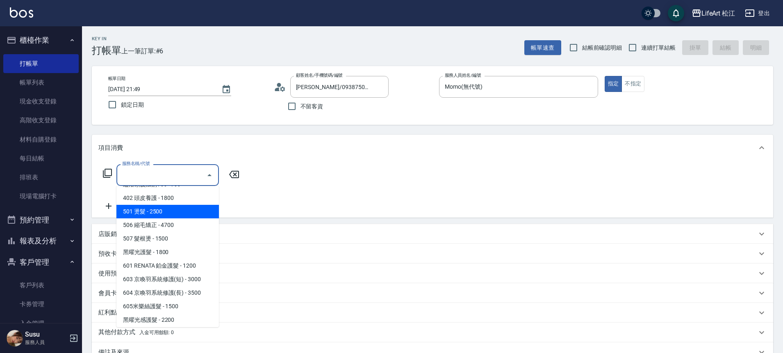
scroll to position [109, 0]
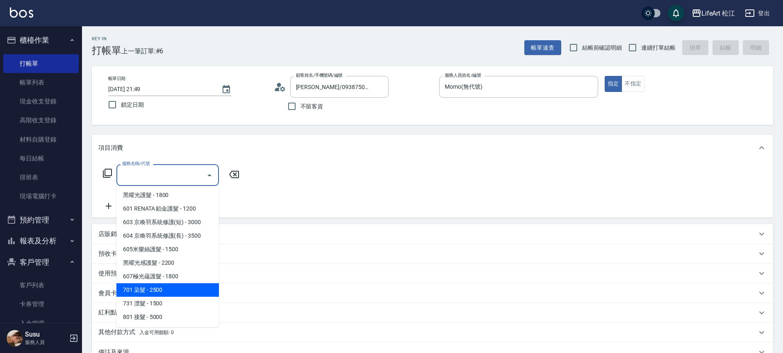
click at [161, 294] on span "701 染髮 - 2500" at bounding box center [167, 290] width 103 height 14
type input "701 染髮(701)"
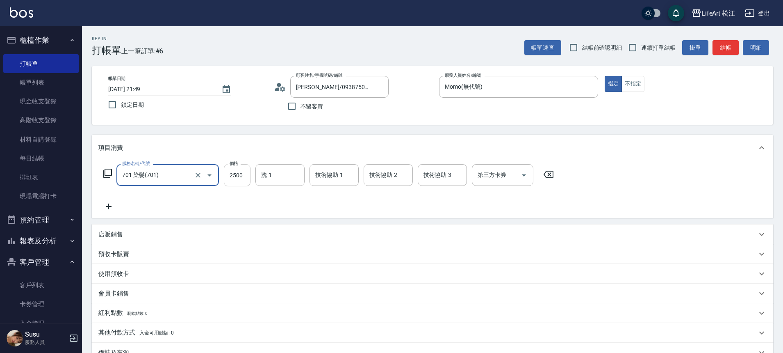
click at [233, 182] on input "2500" at bounding box center [237, 175] width 27 height 22
type input "3500"
click at [278, 174] on input "洗-1" at bounding box center [280, 175] width 42 height 14
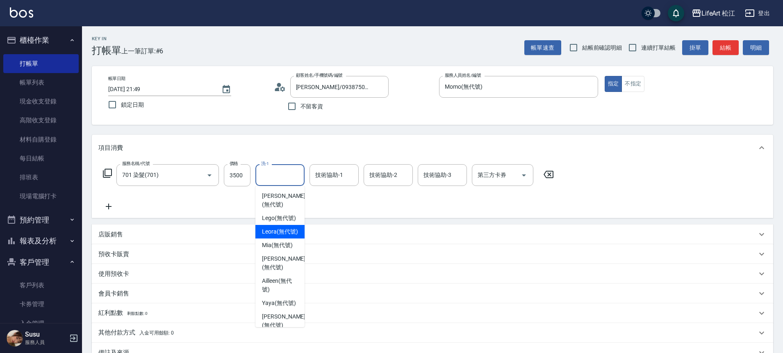
click at [279, 236] on span "Leora (無代號)" at bounding box center [280, 231] width 36 height 9
type input "Leora(無代號)"
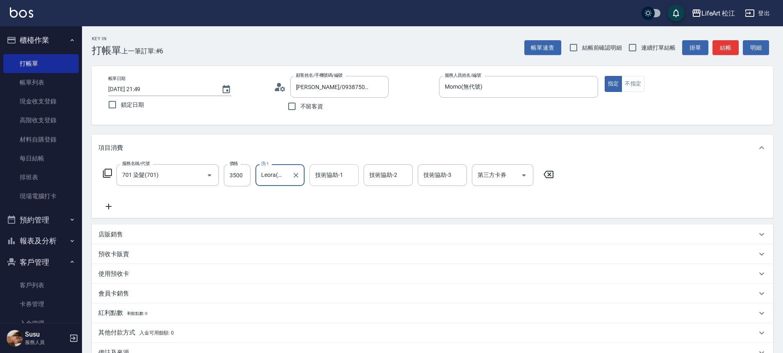
click at [314, 175] on input "技術協助-1" at bounding box center [334, 175] width 42 height 14
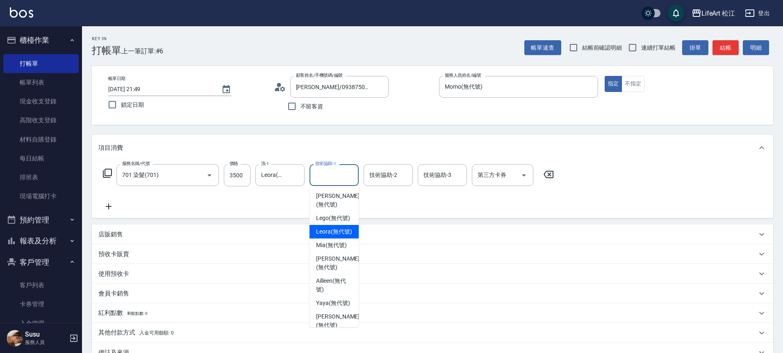
click at [335, 230] on span "Leora (無代號)" at bounding box center [334, 231] width 36 height 9
type input "Leora(無代號)"
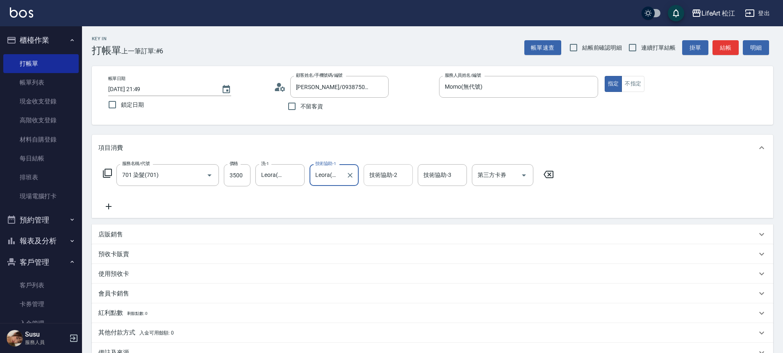
click at [375, 180] on input "技術協助-2" at bounding box center [388, 175] width 42 height 14
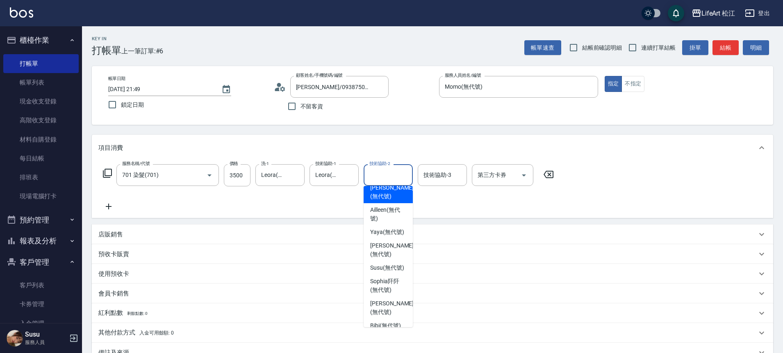
scroll to position [72, 0]
click at [385, 271] on span "Susu (無代號)" at bounding box center [387, 266] width 34 height 9
type input "Susu(無代號)"
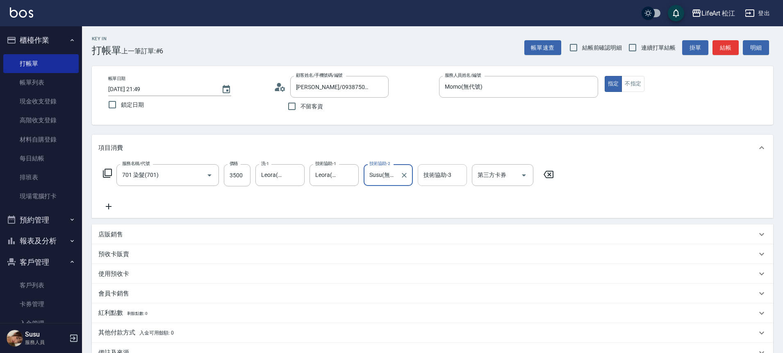
click at [439, 173] on div "技術協助-3 技術協助-3" at bounding box center [442, 175] width 49 height 22
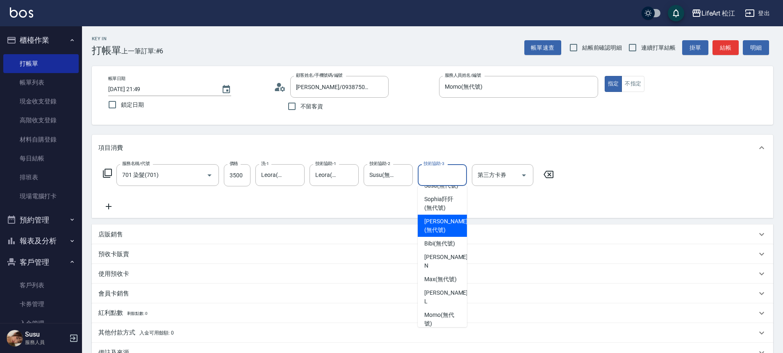
scroll to position [135, 0]
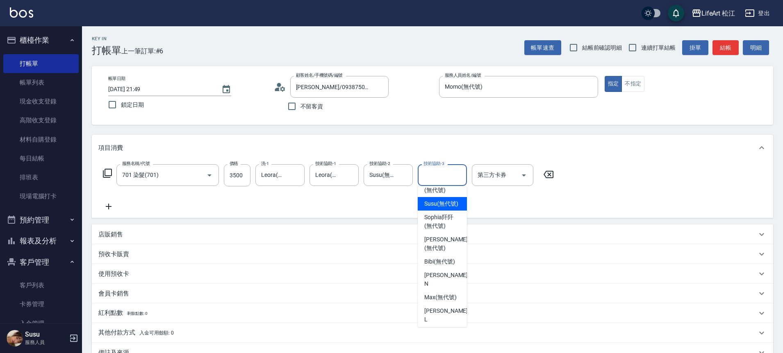
click at [434, 208] on span "Susu (無代號)" at bounding box center [441, 203] width 34 height 9
type input "Susu(無代號)"
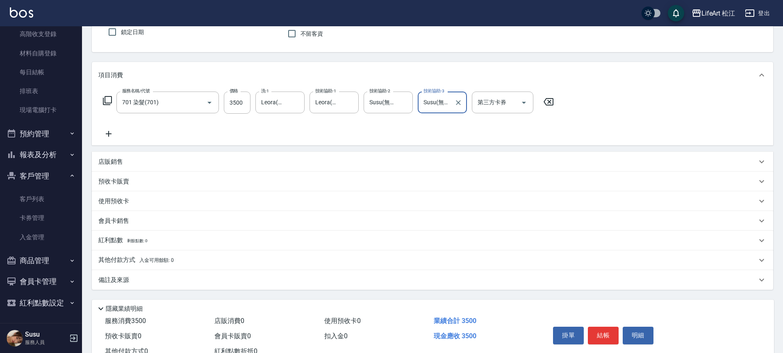
scroll to position [102, 0]
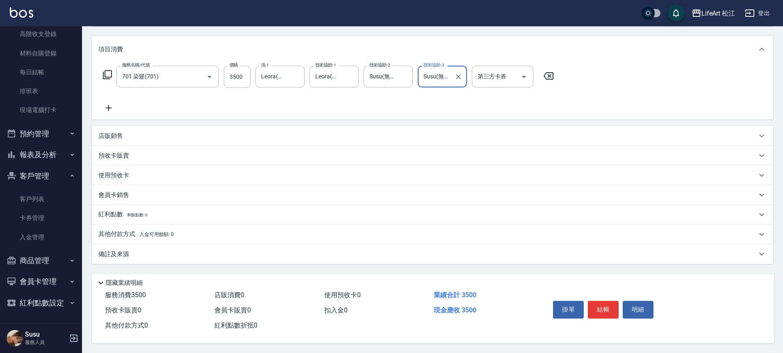
click at [133, 232] on p "其他付款方式 入金可用餘額: 0" at bounding box center [135, 234] width 75 height 9
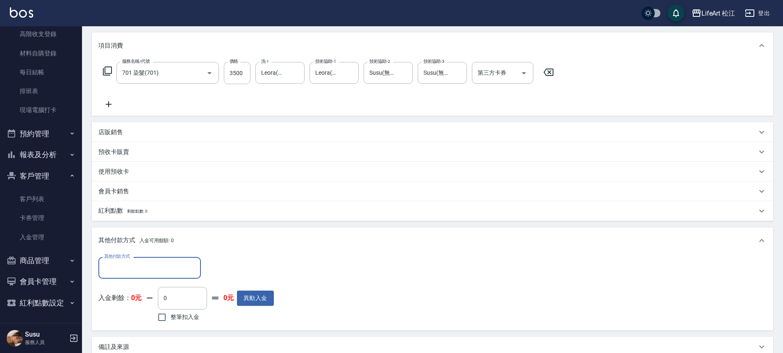
scroll to position [0, 0]
click at [149, 267] on input "其他付款方式" at bounding box center [149, 267] width 95 height 14
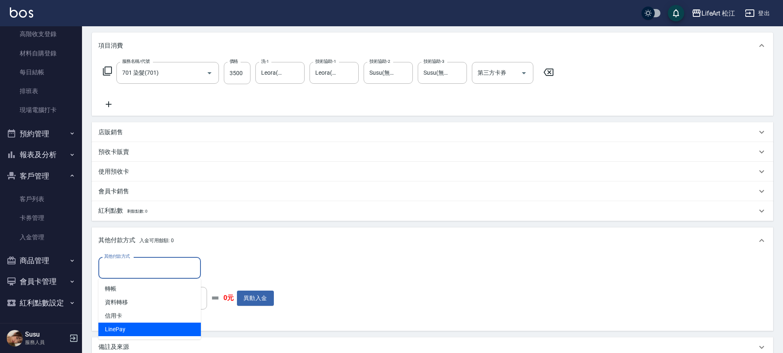
click at [147, 325] on span "LinePay" at bounding box center [149, 329] width 103 height 14
type input "LinePay"
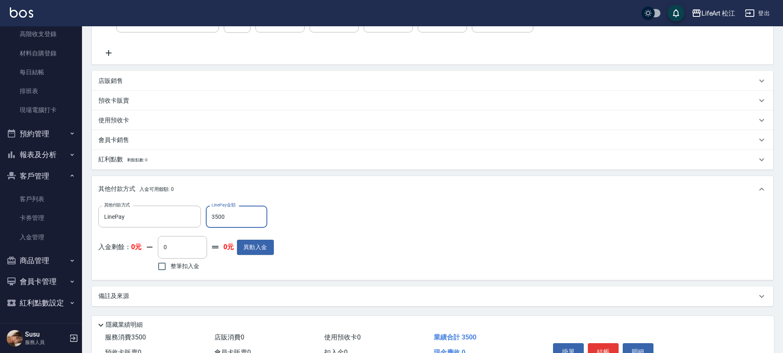
scroll to position [199, 0]
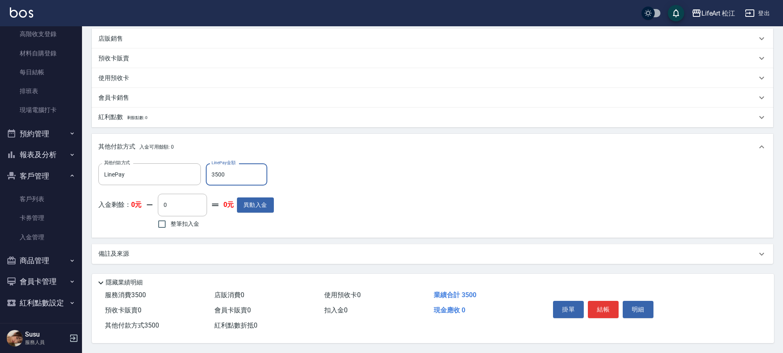
type input "3500"
click at [468, 249] on div "備註及來源" at bounding box center [427, 253] width 659 height 9
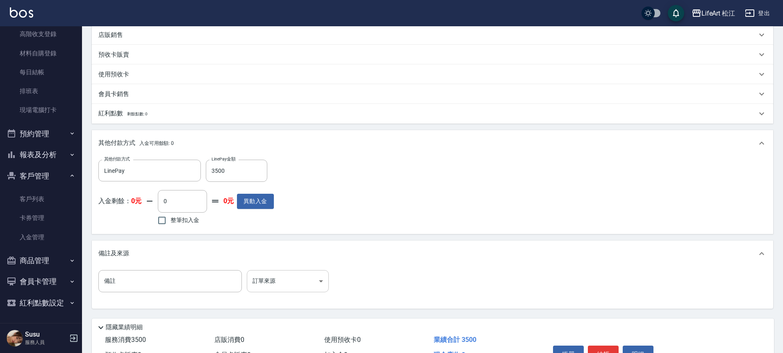
click at [289, 277] on body "LifeArt 松江 登出 櫃檯作業 打帳單 帳單列表 現金收支登錄 高階收支登錄 材料自購登錄 每日結帳 排班表 現場電腦打卡 預約管理 預約管理 單日預約…" at bounding box center [391, 99] width 783 height 597
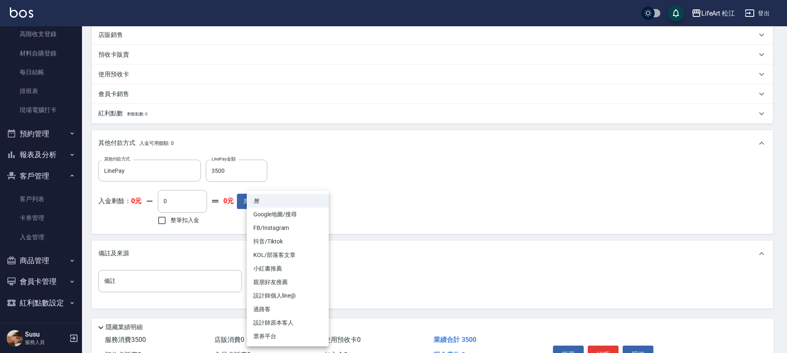
click at [272, 224] on li "FB/Instagram" at bounding box center [288, 228] width 82 height 14
type input "FB/Instagram"
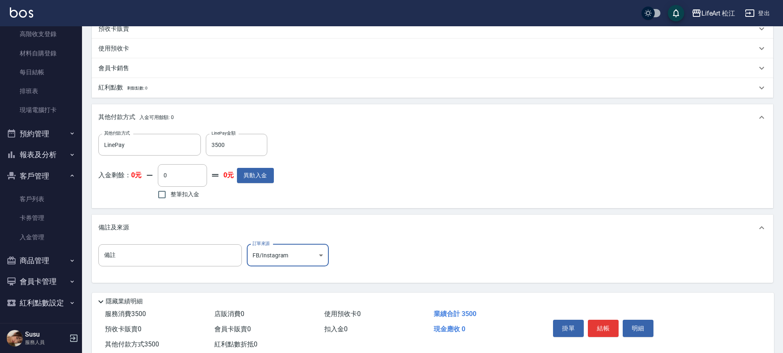
scroll to position [248, 0]
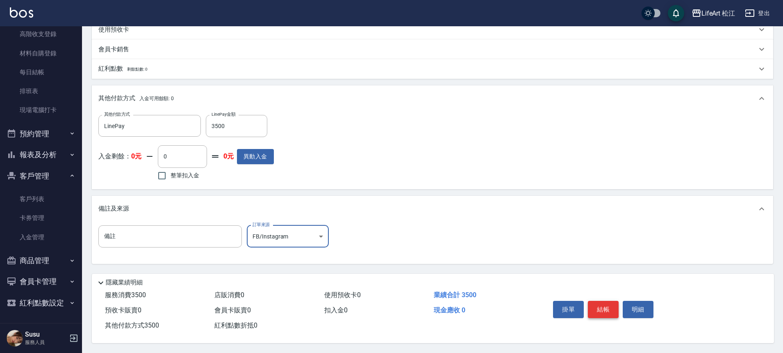
click at [602, 312] on button "結帳" at bounding box center [603, 309] width 31 height 17
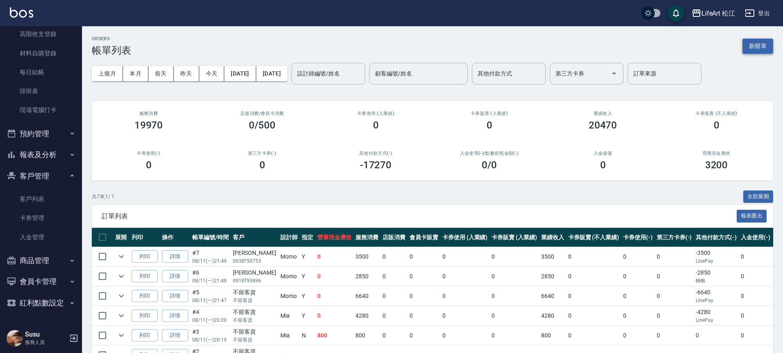
click at [765, 47] on button "新開單" at bounding box center [758, 46] width 31 height 15
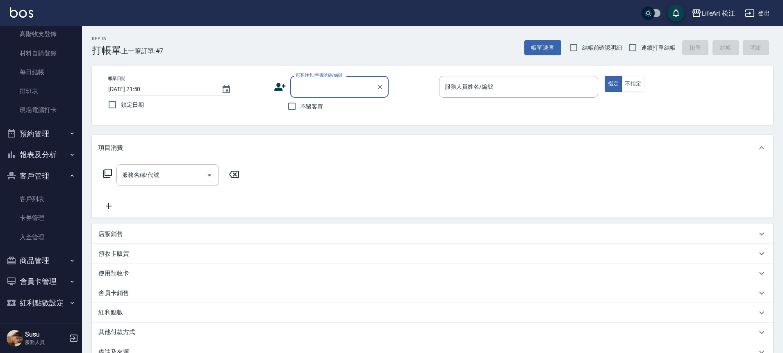
click at [337, 86] on input "顧客姓名/手機號碼/編號" at bounding box center [333, 87] width 79 height 14
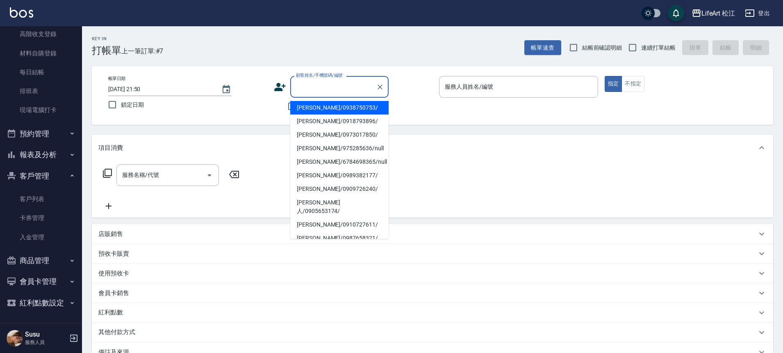
type input "ㄙ"
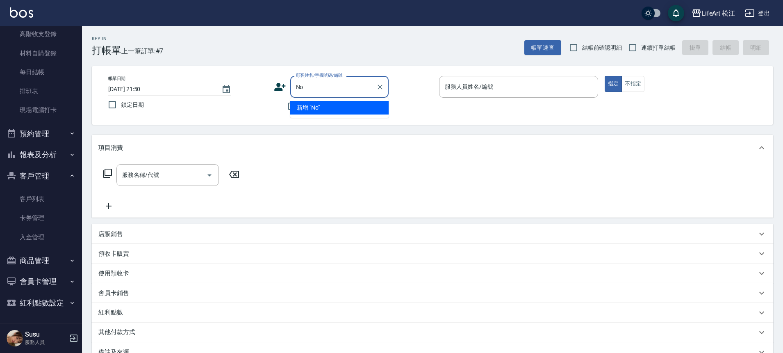
type input "N"
type input "c"
type input "ㄌ"
type input "黃"
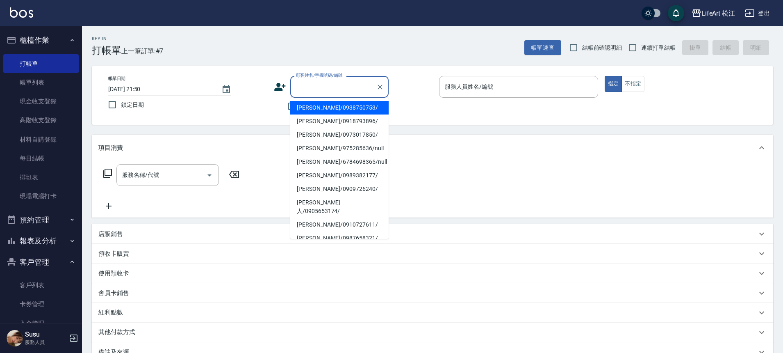
drag, startPoint x: 49, startPoint y: 84, endPoint x: 79, endPoint y: 68, distance: 33.9
click at [49, 84] on link "帳單列表" at bounding box center [40, 82] width 75 height 19
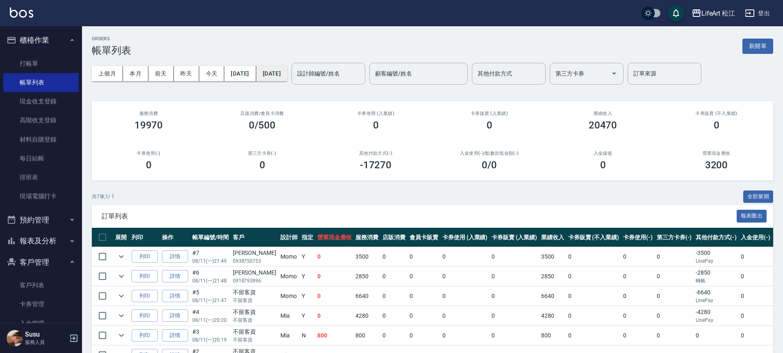
click at [288, 75] on button "[DATE]" at bounding box center [271, 73] width 31 height 15
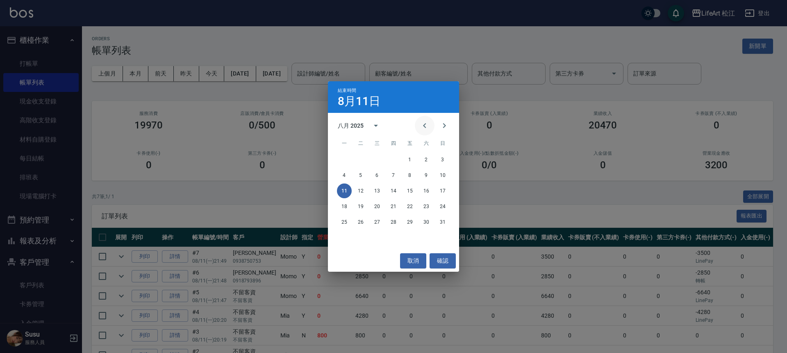
click at [422, 126] on icon "Previous month" at bounding box center [425, 126] width 10 height 10
click at [423, 126] on icon "Previous month" at bounding box center [425, 126] width 10 height 10
click at [424, 123] on icon "Previous month" at bounding box center [425, 126] width 10 height 10
click at [380, 208] on button "23" at bounding box center [377, 206] width 15 height 15
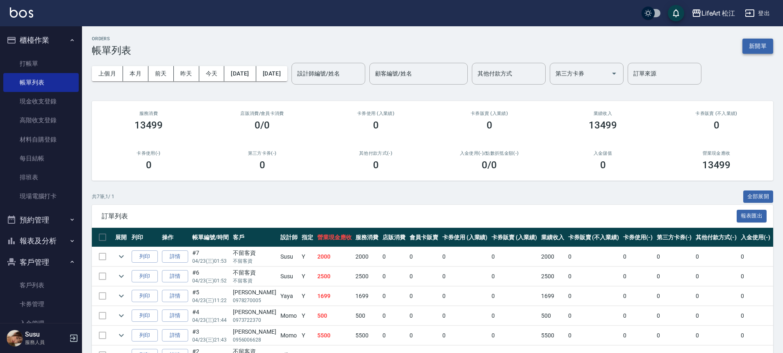
click at [767, 53] on button "新開單" at bounding box center [758, 46] width 31 height 15
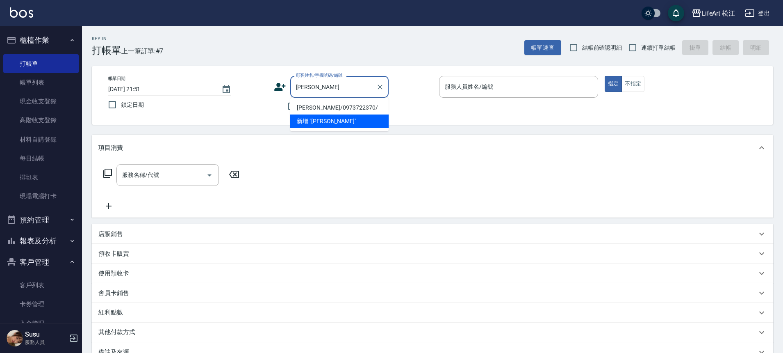
click at [320, 112] on li "[PERSON_NAME]/0973722370/" at bounding box center [339, 108] width 98 height 14
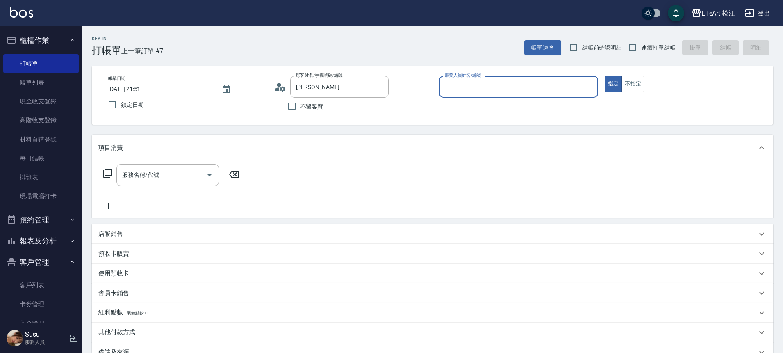
type input "[PERSON_NAME]/0973722370/"
type input "Momo(無代號)"
click at [140, 176] on div "服務名稱/代號 服務名稱/代號" at bounding box center [167, 175] width 103 height 22
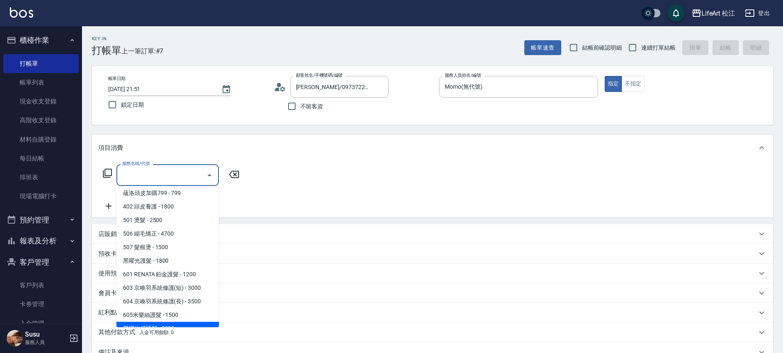
scroll to position [109, 0]
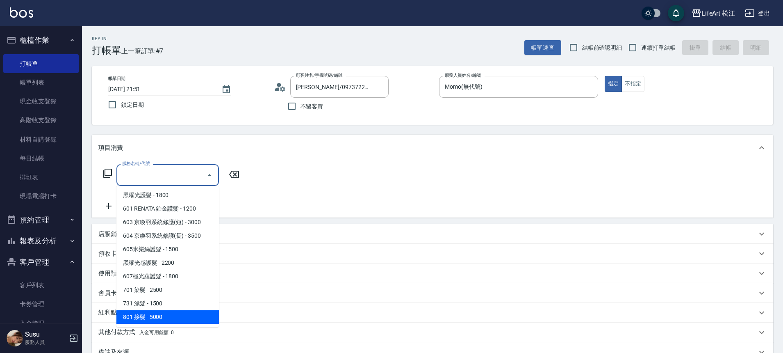
click at [169, 314] on span "801 接髮 - 5000" at bounding box center [167, 317] width 103 height 14
type input "801 接髮(801)"
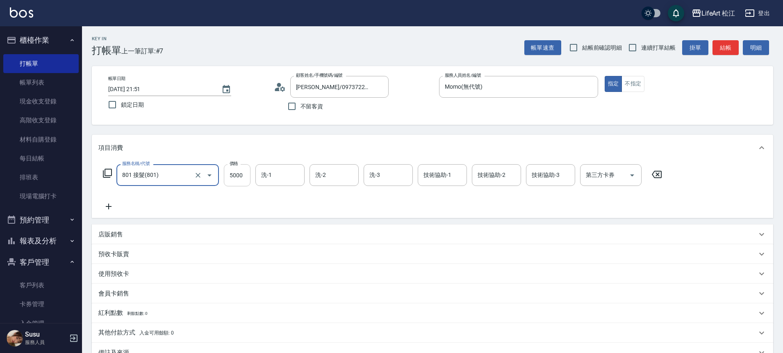
click at [242, 180] on input "5000" at bounding box center [237, 175] width 27 height 22
type input "2500"
click at [261, 178] on div "洗-1 洗-1" at bounding box center [280, 175] width 49 height 22
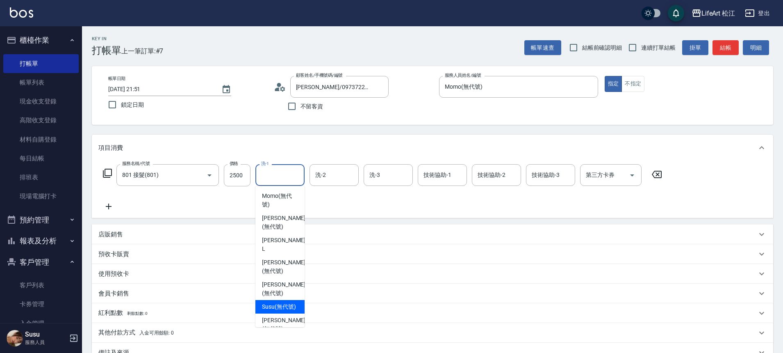
click at [275, 302] on span "Susu (無代號)" at bounding box center [279, 306] width 34 height 9
type input "Susu(無代號)"
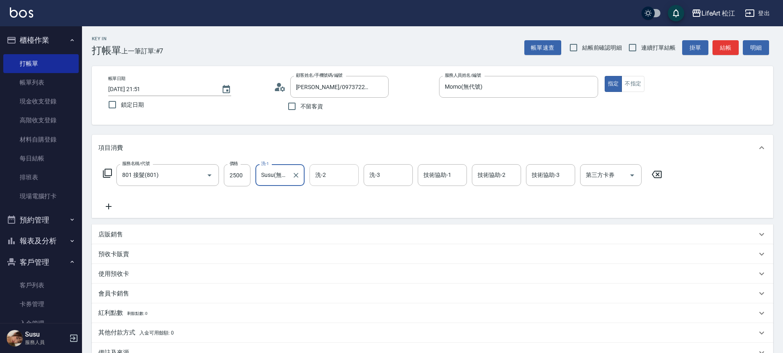
click at [332, 169] on input "洗-2" at bounding box center [334, 175] width 42 height 14
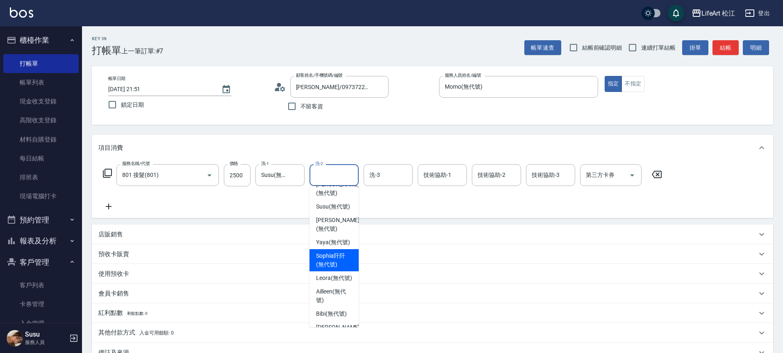
scroll to position [110, 0]
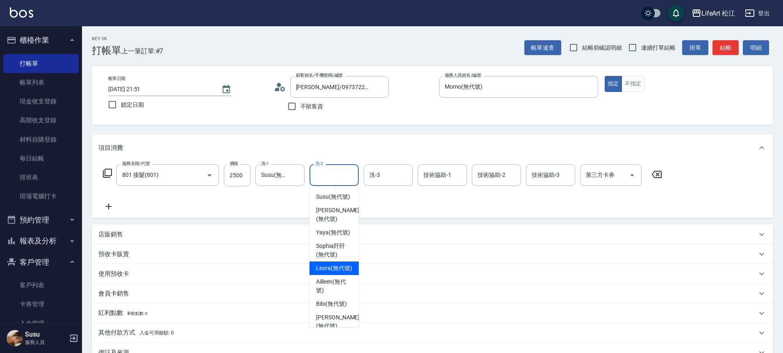
click at [326, 269] on span "Leora (無代號)" at bounding box center [334, 268] width 36 height 9
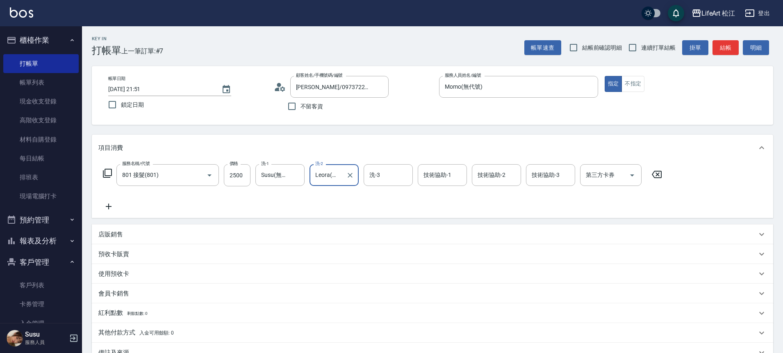
type input "Leora(無代號)"
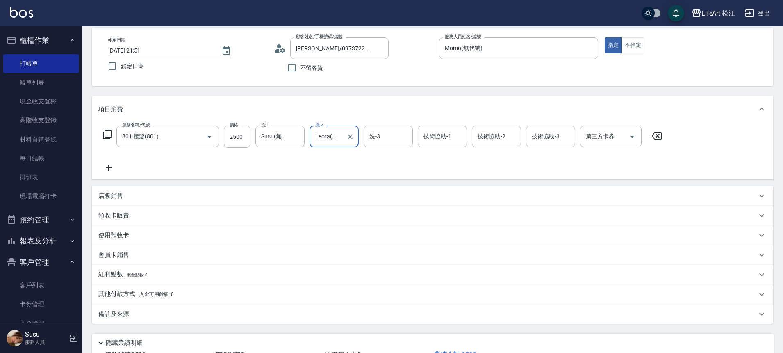
scroll to position [102, 0]
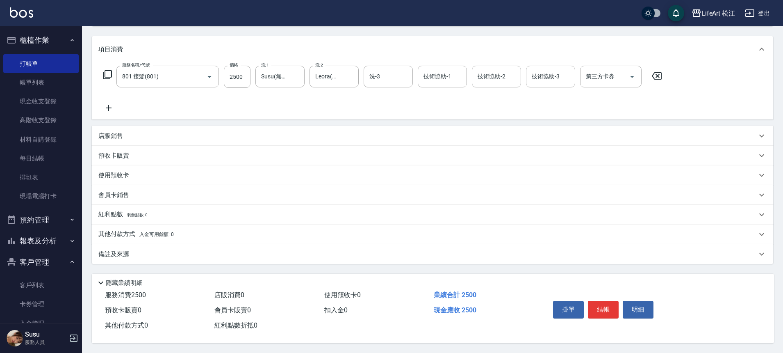
click at [160, 251] on div "備註及來源" at bounding box center [427, 254] width 659 height 9
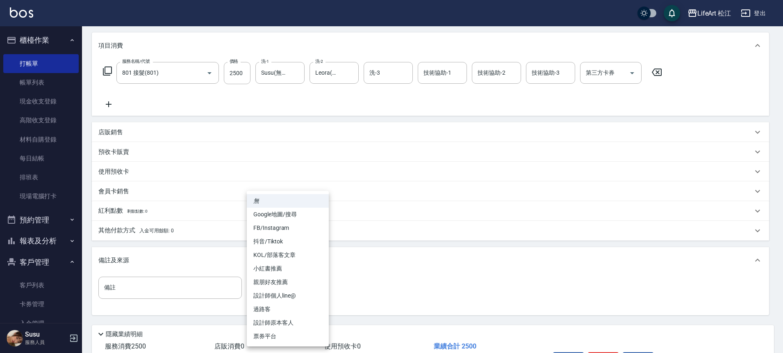
click at [285, 294] on body "LifeArt 松江 登出 櫃檯作業 打帳單 帳單列表 現金收支登錄 高階收支登錄 材料自購登錄 每日結帳 排班表 現場電腦打卡 預約管理 預約管理 單日預約…" at bounding box center [391, 151] width 783 height 506
click at [281, 292] on li "設計師個人line@" at bounding box center [288, 296] width 82 height 14
type input "設計師個人line@"
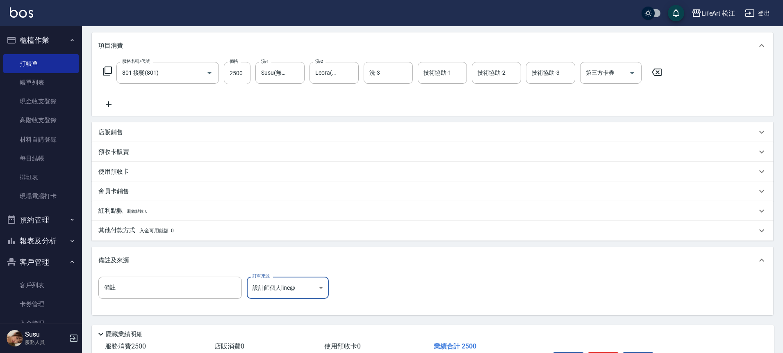
drag, startPoint x: 176, startPoint y: 232, endPoint x: 180, endPoint y: 235, distance: 5.6
click at [176, 232] on div "其他付款方式 入金可用餘額: 0" at bounding box center [427, 230] width 659 height 9
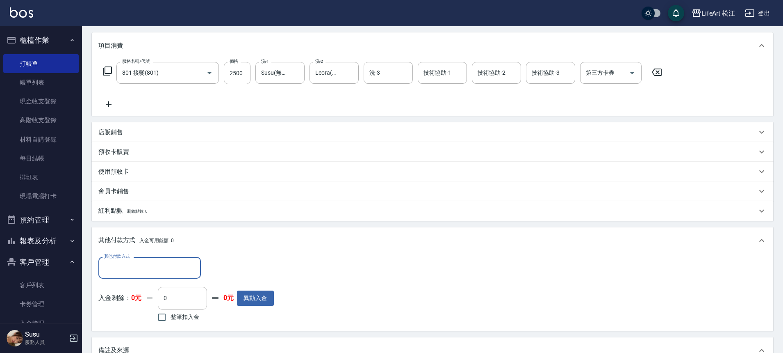
scroll to position [0, 0]
click at [138, 282] on div "其他付款方式 其他付款方式 入金剩餘： 0元 0 ​ 整筆扣入金 0元 異動入金" at bounding box center [186, 290] width 176 height 67
click at [139, 272] on input "其他付款方式" at bounding box center [149, 267] width 95 height 14
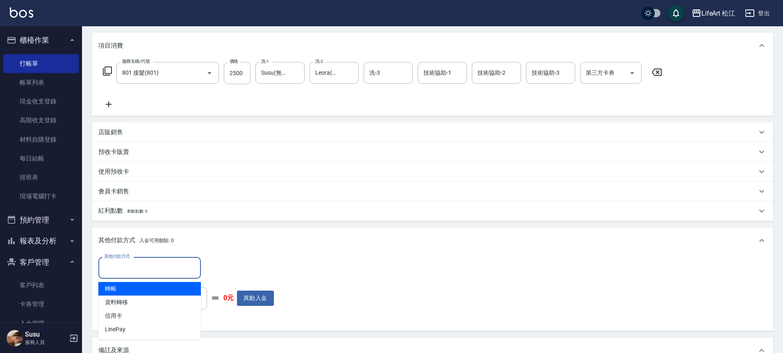
click at [126, 292] on span "轉帳" at bounding box center [149, 289] width 103 height 14
type input "轉帳"
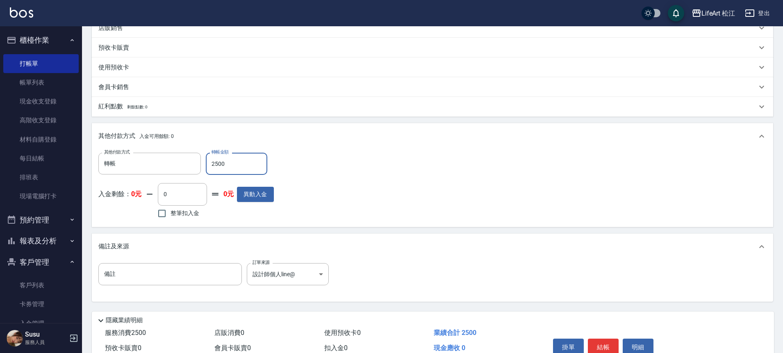
scroll to position [248, 0]
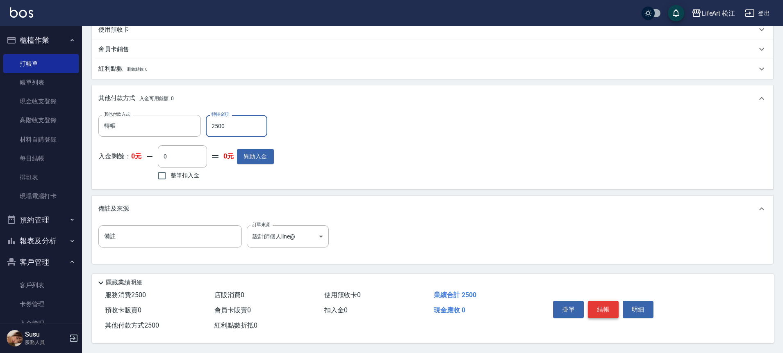
type input "2500"
click at [606, 304] on button "結帳" at bounding box center [603, 309] width 31 height 17
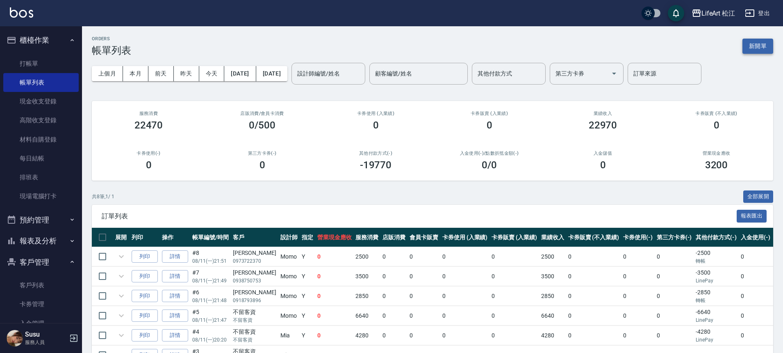
click at [754, 47] on button "新開單" at bounding box center [758, 46] width 31 height 15
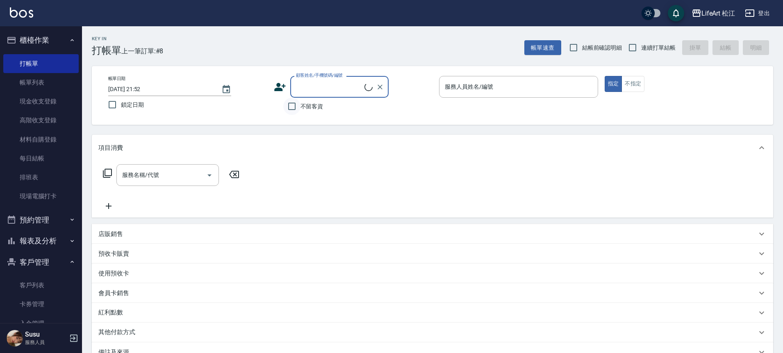
click at [293, 110] on input "不留客資" at bounding box center [291, 106] width 17 height 17
checkbox input "true"
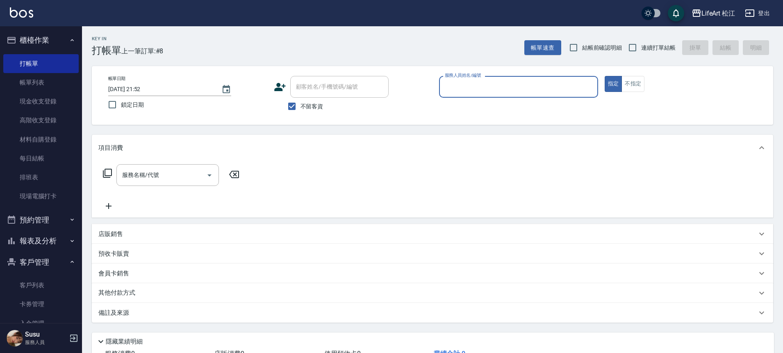
click at [458, 98] on p at bounding box center [518, 102] width 159 height 9
click at [455, 87] on input "服務人員姓名/編號" at bounding box center [519, 87] width 152 height 14
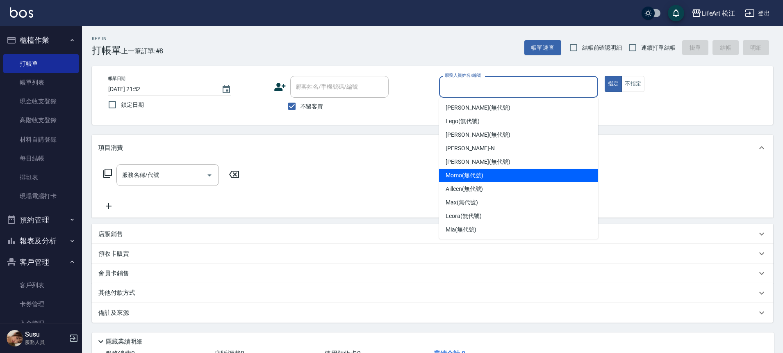
click at [470, 178] on span "Momo (無代號)" at bounding box center [465, 175] width 38 height 9
type input "Momo(無代號)"
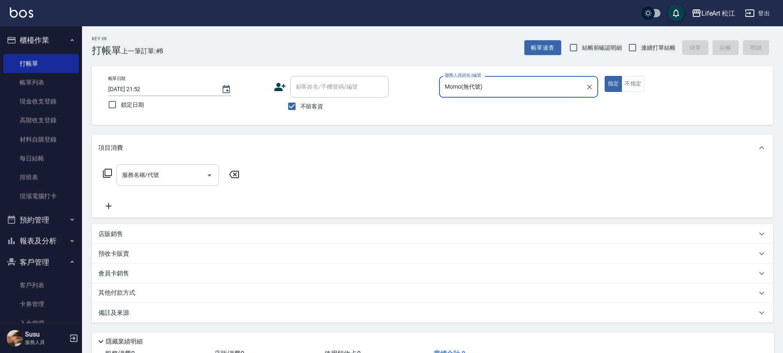
click at [176, 169] on input "服務名稱/代號" at bounding box center [161, 175] width 83 height 14
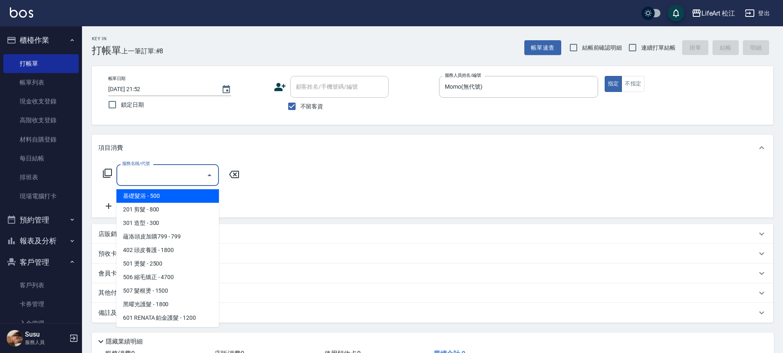
click at [173, 198] on span "基礎髮浴 - 500" at bounding box center [167, 196] width 103 height 14
type input "基礎髮浴 (101)"
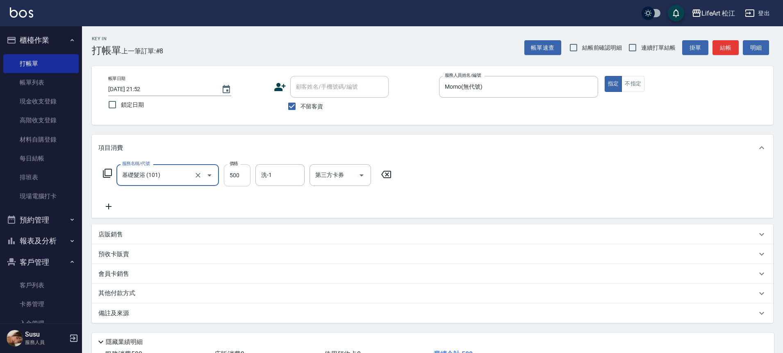
click at [235, 175] on input "500" at bounding box center [237, 175] width 27 height 22
type input "600"
click at [275, 170] on input "洗-1" at bounding box center [280, 175] width 42 height 14
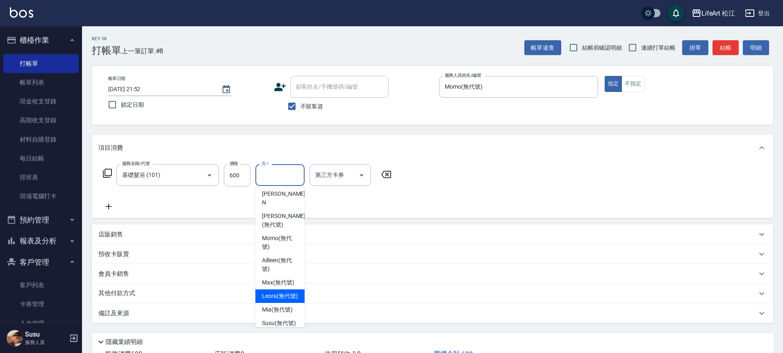
scroll to position [53, 0]
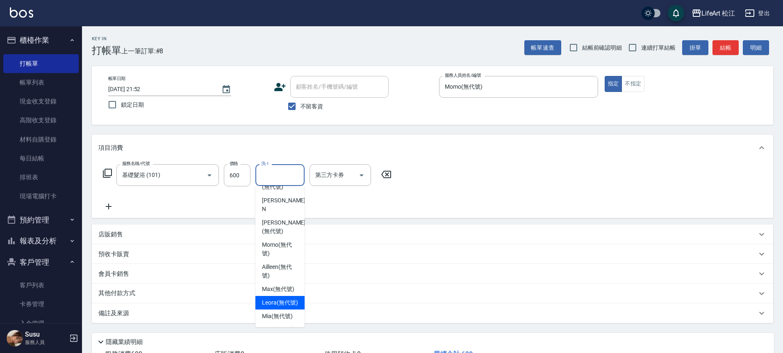
click at [286, 307] on span "Leora (無代號)" at bounding box center [280, 302] width 36 height 9
type input "Leora(無代號)"
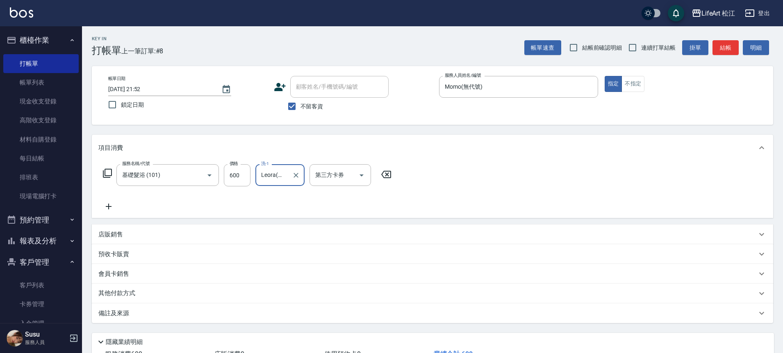
click at [109, 205] on icon at bounding box center [108, 206] width 21 height 10
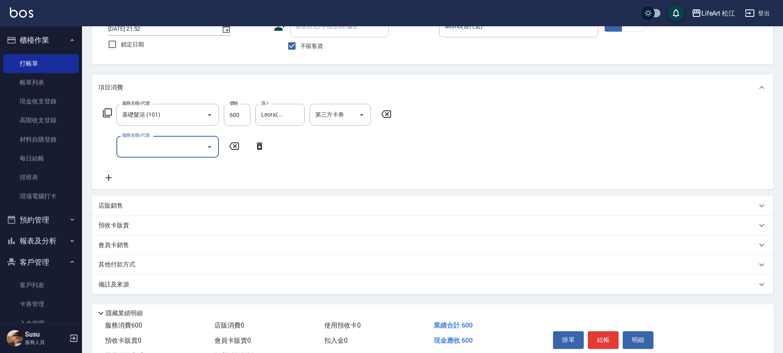
scroll to position [94, 0]
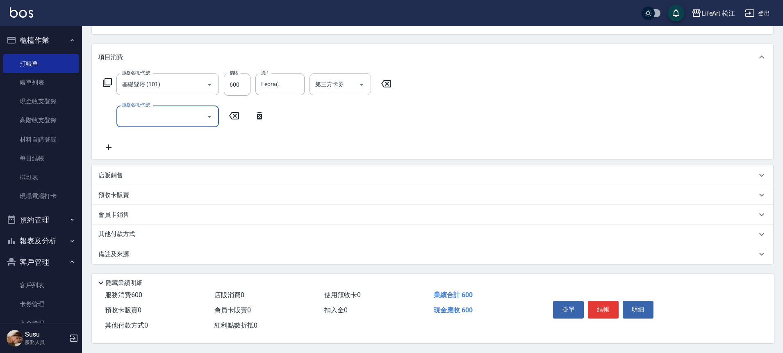
click at [157, 257] on div "備註及來源" at bounding box center [433, 254] width 682 height 20
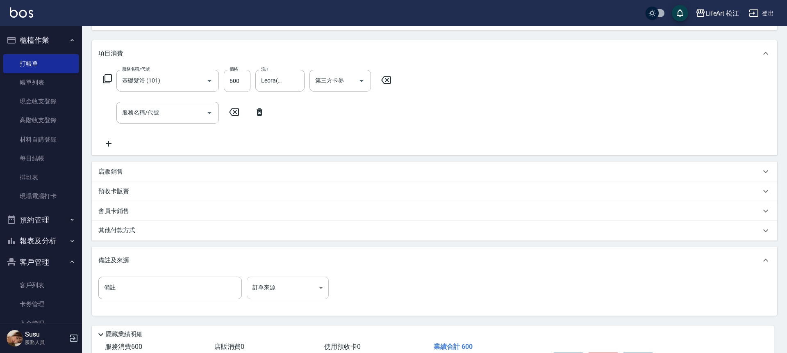
click at [303, 293] on body "LifeArt 松江 登出 櫃檯作業 打帳單 帳單列表 現金收支登錄 高階收支登錄 材料自購登錄 每日結帳 排班表 現場電腦打卡 預約管理 預約管理 單日預約…" at bounding box center [393, 155] width 787 height 499
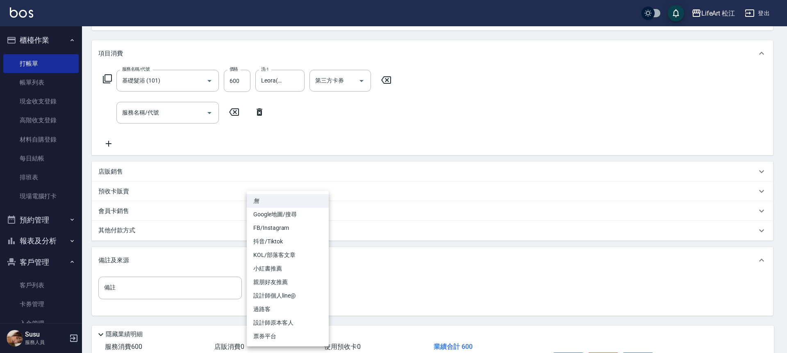
click at [302, 292] on li "設計師個人line@" at bounding box center [288, 296] width 82 height 14
type input "設計師個人line@"
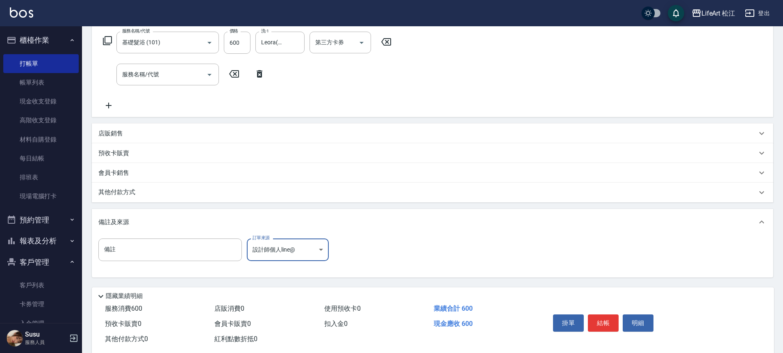
scroll to position [150, 0]
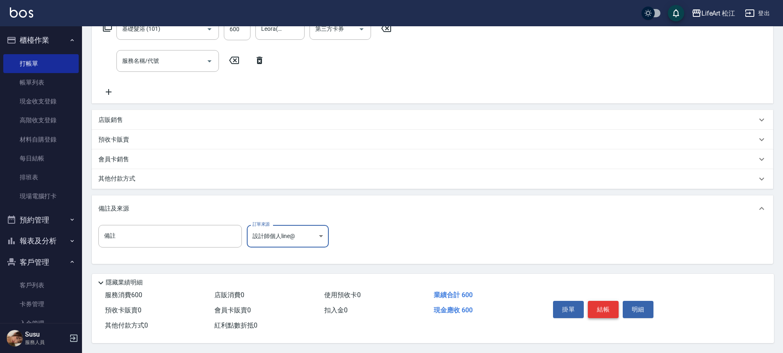
click at [600, 309] on button "結帳" at bounding box center [603, 309] width 31 height 17
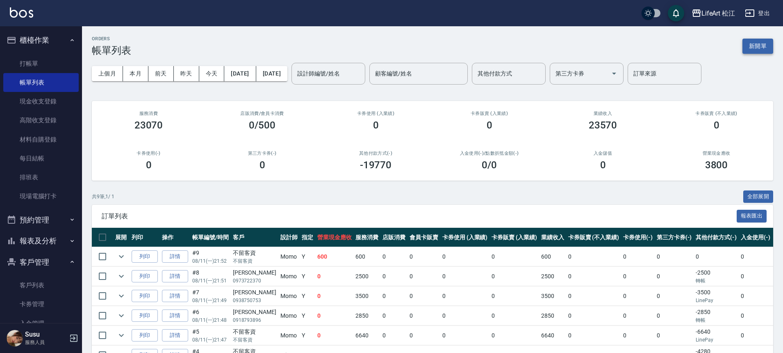
click at [758, 47] on button "新開單" at bounding box center [758, 46] width 31 height 15
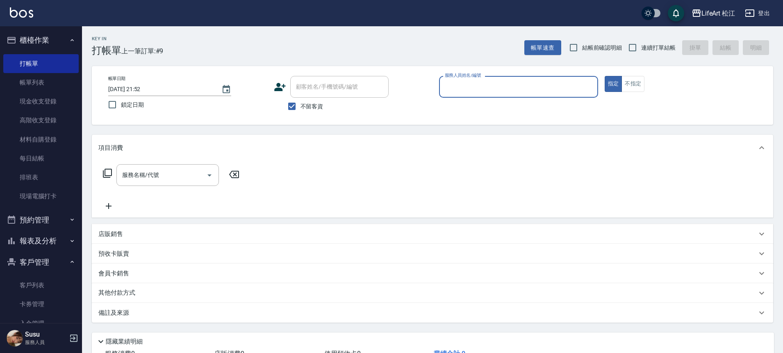
click at [547, 83] on input "服務人員姓名/編號" at bounding box center [519, 87] width 152 height 14
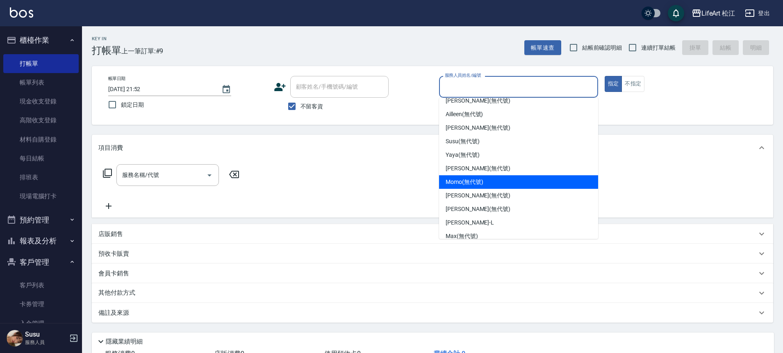
scroll to position [96, 0]
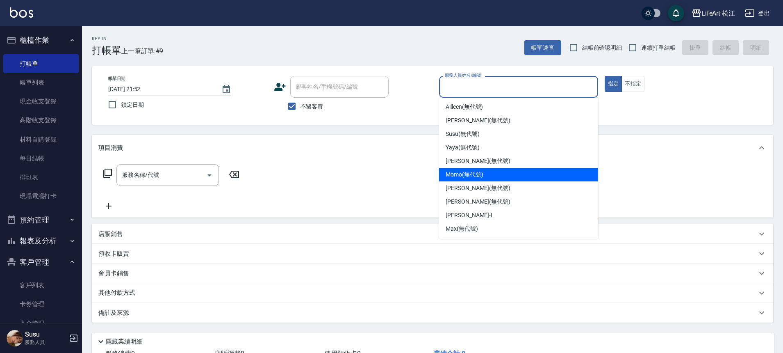
click at [474, 177] on span "Momo (無代號)" at bounding box center [465, 174] width 38 height 9
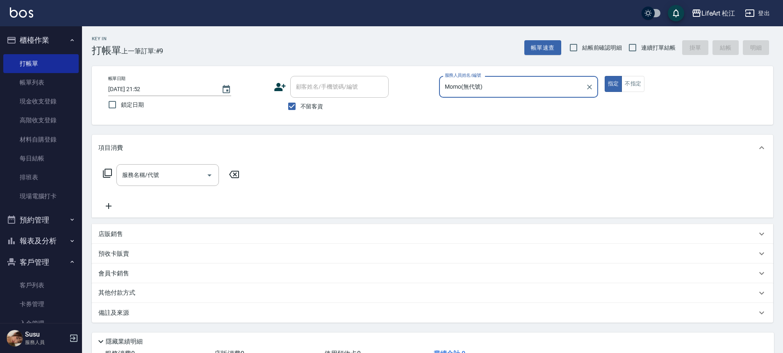
type input "Momo(無代號)"
click at [634, 80] on button "不指定" at bounding box center [633, 84] width 23 height 16
click at [181, 176] on input "服務名稱/代號" at bounding box center [161, 175] width 83 height 14
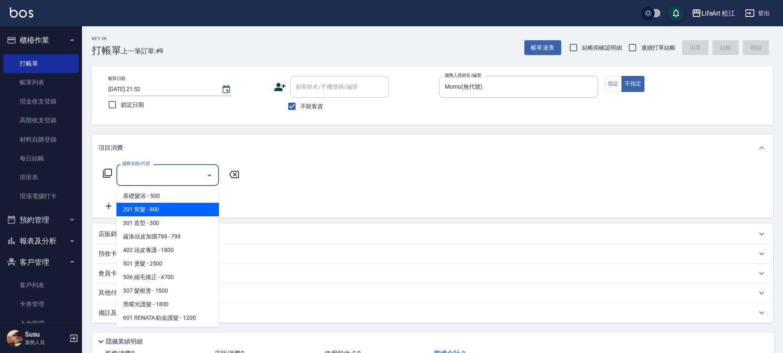
click at [174, 205] on span "201 剪髮 - 800" at bounding box center [167, 210] width 103 height 14
type input "201 剪髮(201)"
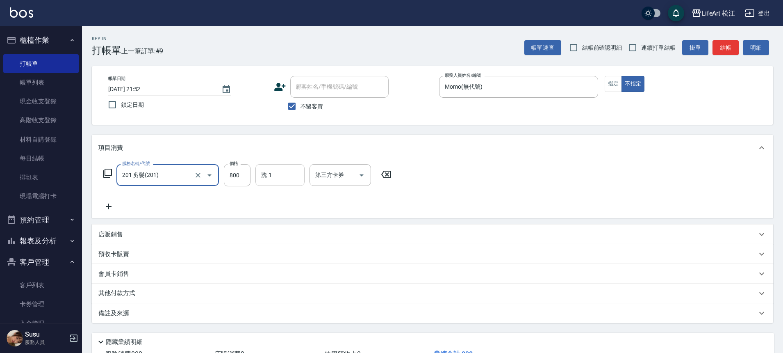
click at [281, 180] on input "洗-1" at bounding box center [280, 175] width 42 height 14
click at [432, 233] on div "店販銷售" at bounding box center [427, 234] width 659 height 9
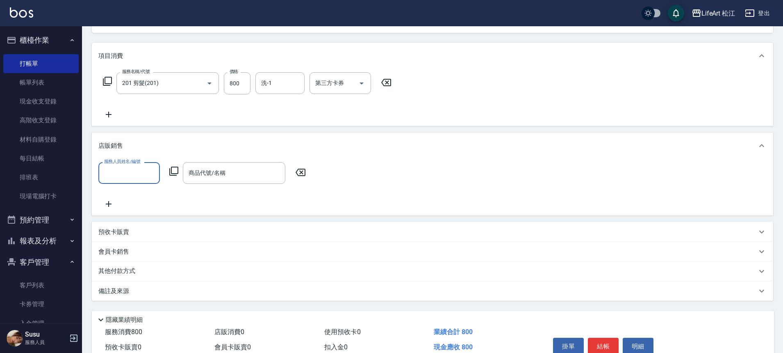
scroll to position [132, 0]
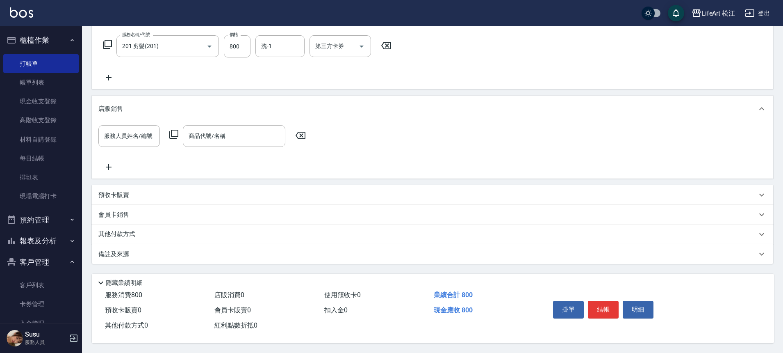
click at [150, 250] on div "備註及來源" at bounding box center [427, 254] width 659 height 9
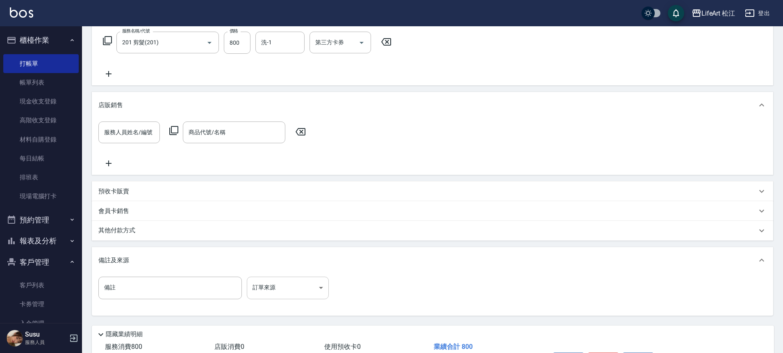
click at [297, 286] on body "LifeArt 松江 登出 櫃檯作業 打帳單 帳單列表 現金收支登錄 高階收支登錄 材料自購登錄 每日結帳 排班表 現場電腦打卡 預約管理 預約管理 單日預約…" at bounding box center [391, 136] width 783 height 537
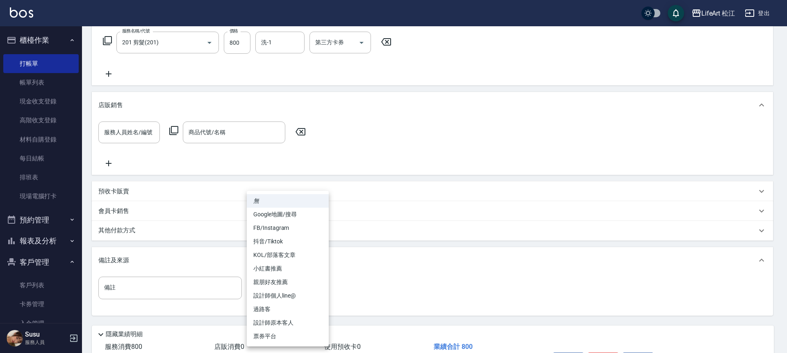
click at [288, 311] on li "過路客" at bounding box center [288, 309] width 82 height 14
type input "過路客"
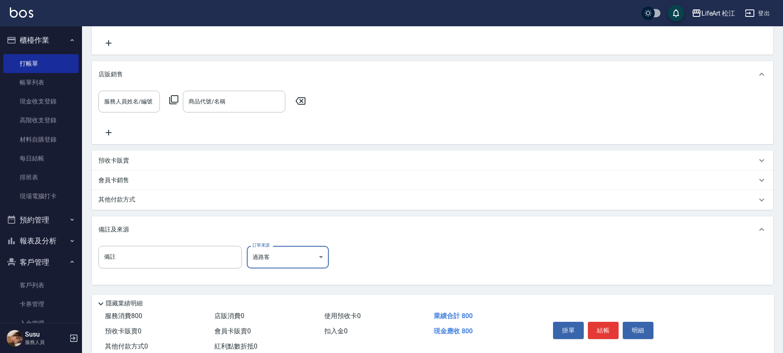
scroll to position [188, 0]
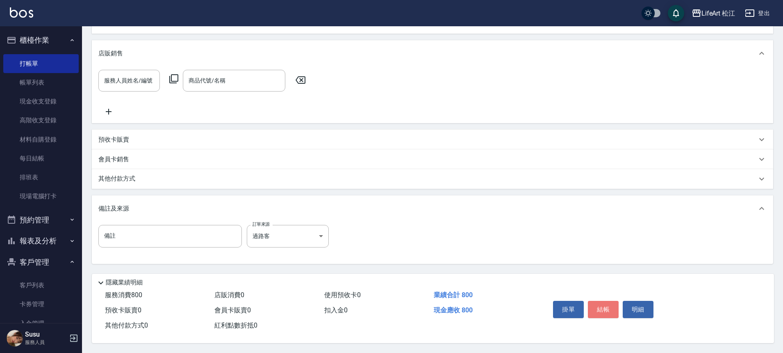
click at [602, 310] on button "結帳" at bounding box center [603, 309] width 31 height 17
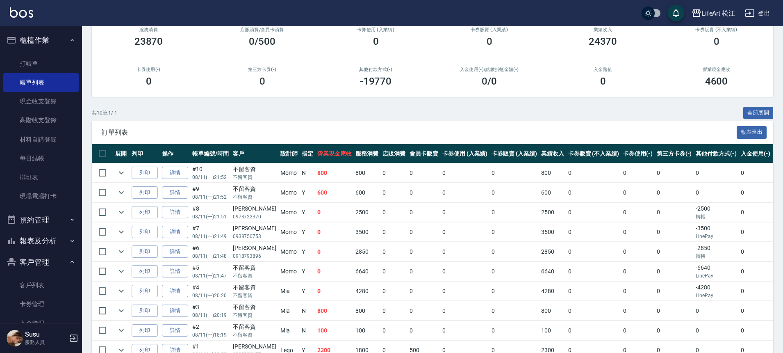
scroll to position [129, 0]
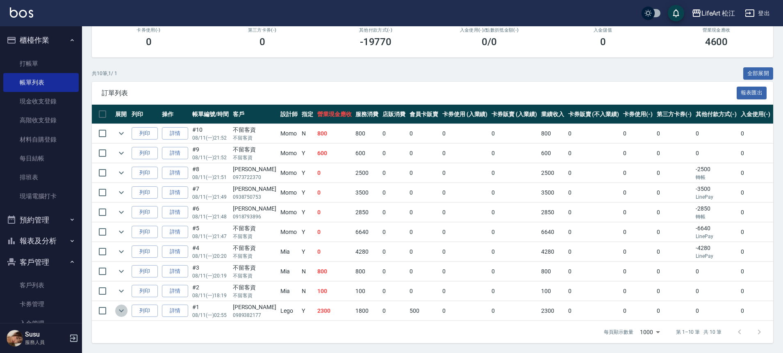
click at [120, 304] on button "expand row" at bounding box center [121, 310] width 12 height 12
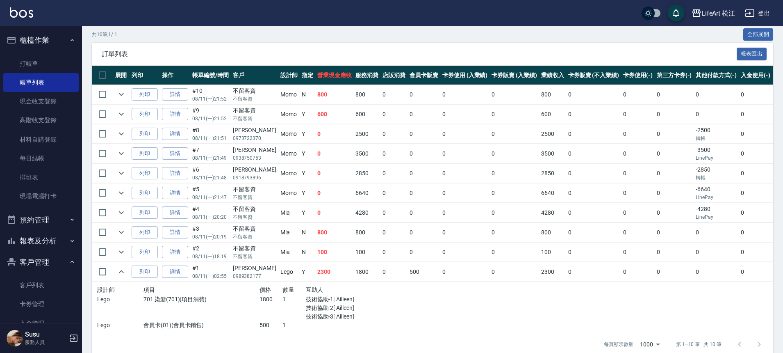
scroll to position [180, 0]
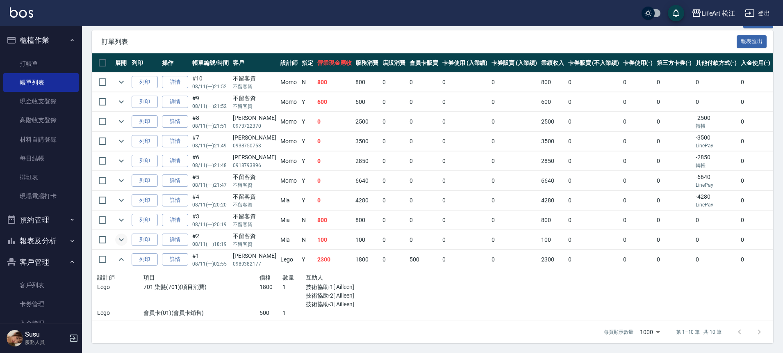
click at [120, 235] on icon "expand row" at bounding box center [121, 240] width 10 height 10
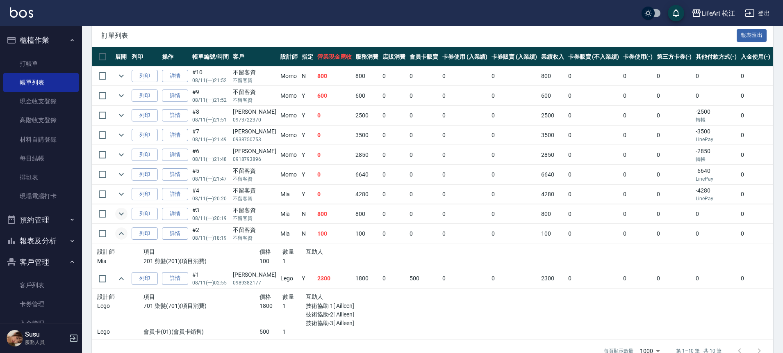
click at [119, 217] on icon "expand row" at bounding box center [121, 214] width 10 height 10
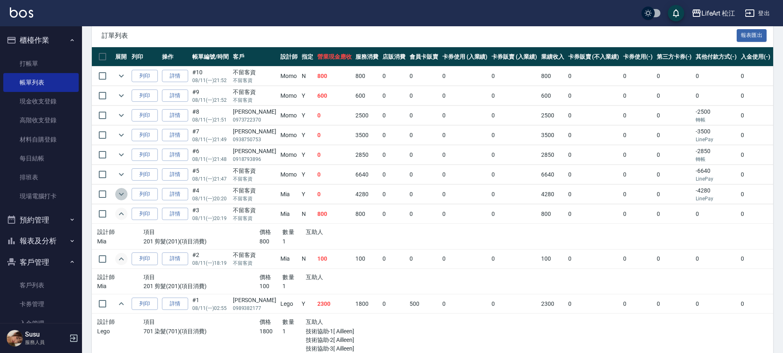
click at [124, 193] on icon "expand row" at bounding box center [121, 194] width 10 height 10
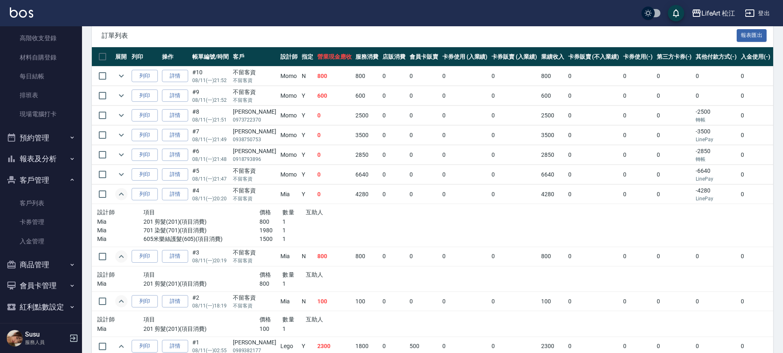
scroll to position [86, 0]
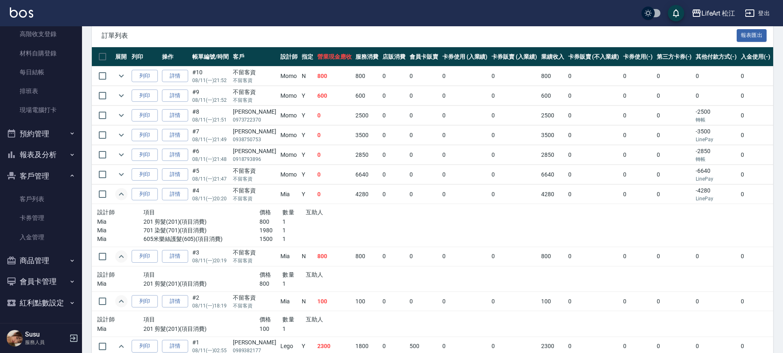
click at [37, 154] on button "報表及分析" at bounding box center [40, 154] width 75 height 21
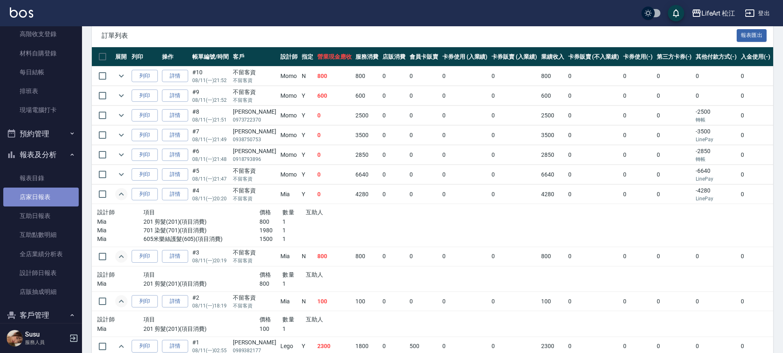
click at [47, 197] on link "店家日報表" at bounding box center [40, 196] width 75 height 19
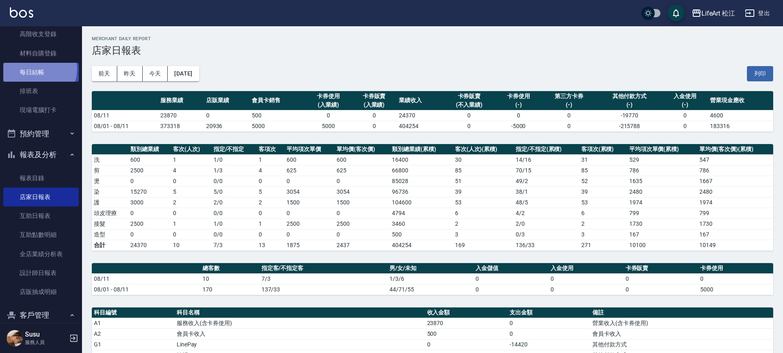
click at [36, 69] on link "每日結帳" at bounding box center [40, 72] width 75 height 19
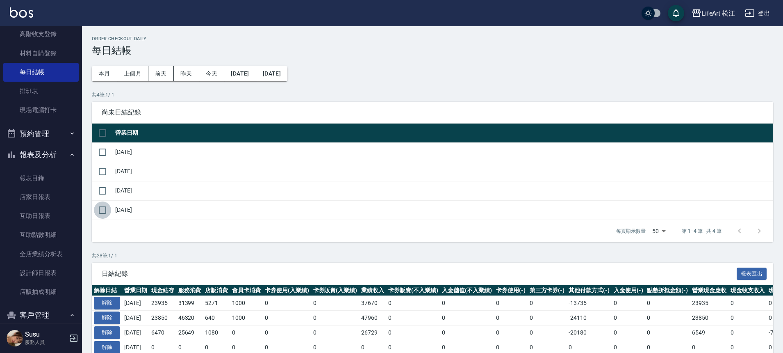
click at [105, 215] on input "checkbox" at bounding box center [102, 209] width 17 height 17
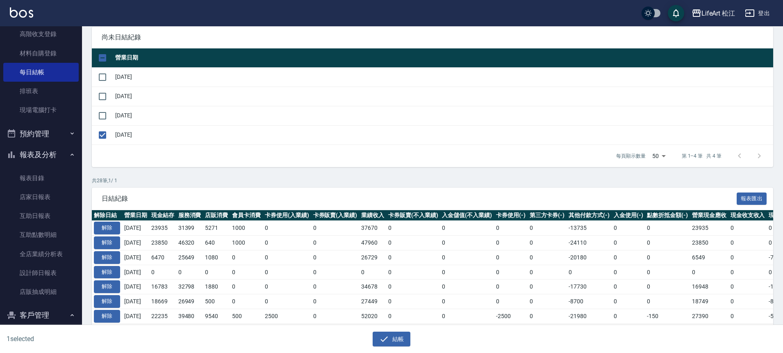
scroll to position [167, 0]
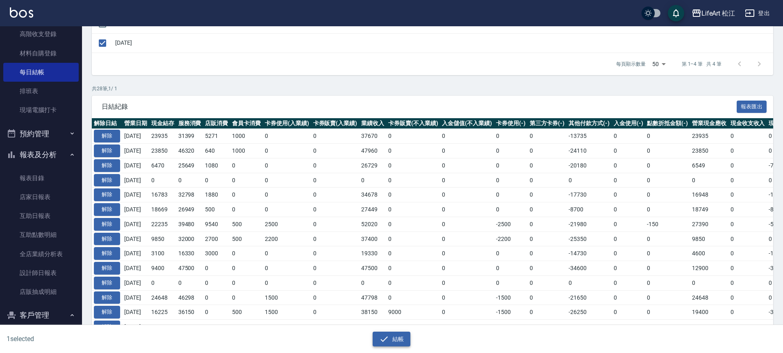
click at [399, 342] on button "結帳" at bounding box center [392, 338] width 38 height 15
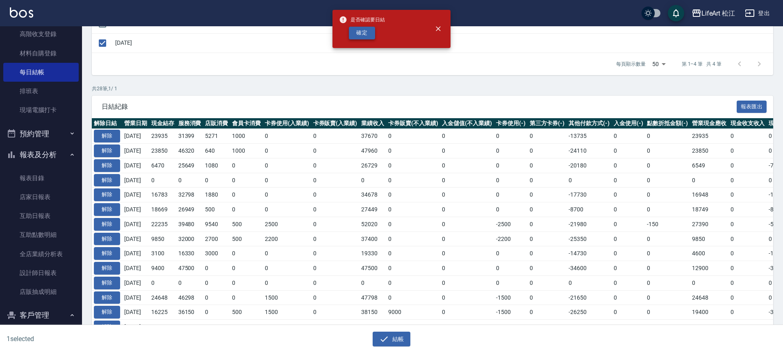
click at [358, 30] on button "確定" at bounding box center [362, 33] width 26 height 13
checkbox input "false"
